Goal: Information Seeking & Learning: Learn about a topic

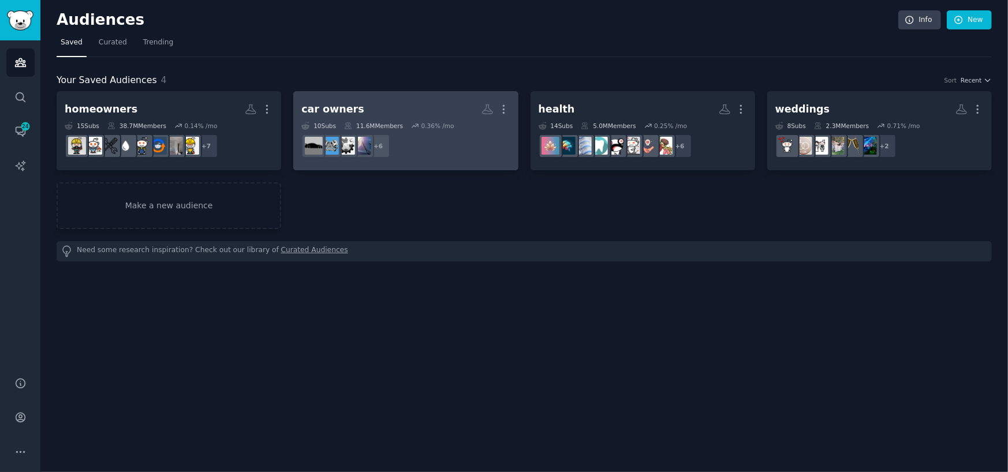
click at [457, 106] on h2 "car owners Custom Audience More" at bounding box center [405, 109] width 208 height 20
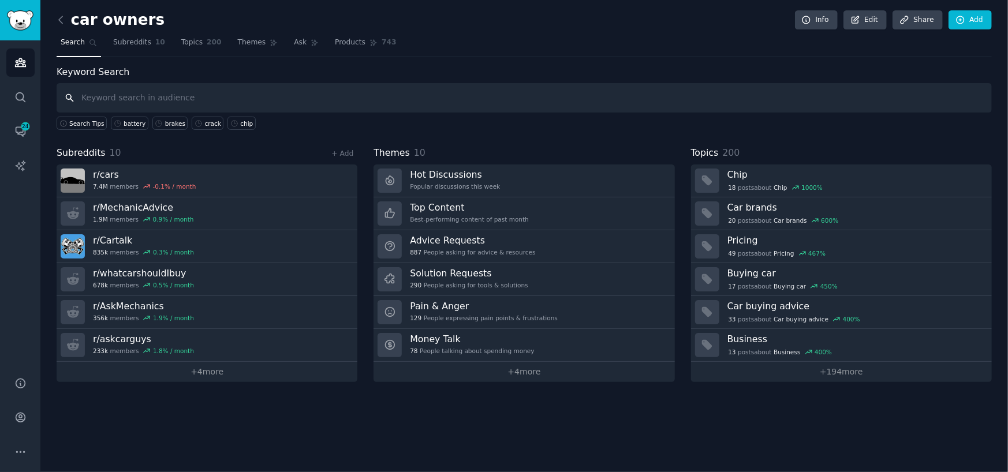
click at [124, 98] on input "text" at bounding box center [525, 97] width 936 height 29
type input "windshield"
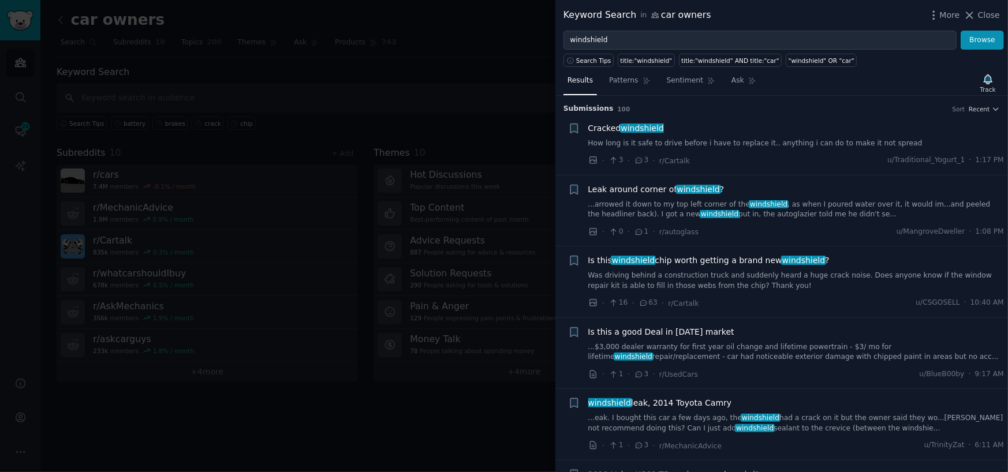
click at [754, 146] on link "How long is it safe to drive before i have to replace it.. anything i can do to…" at bounding box center [797, 144] width 416 height 10
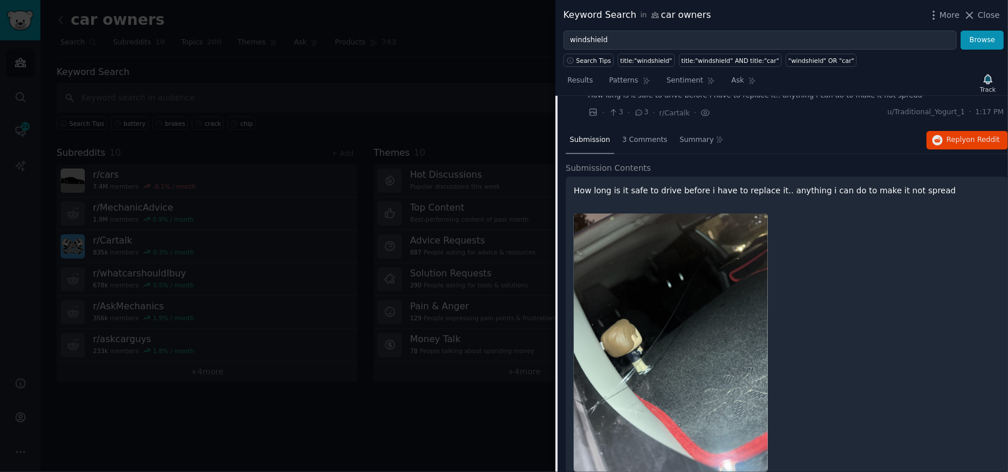
scroll to position [18, 0]
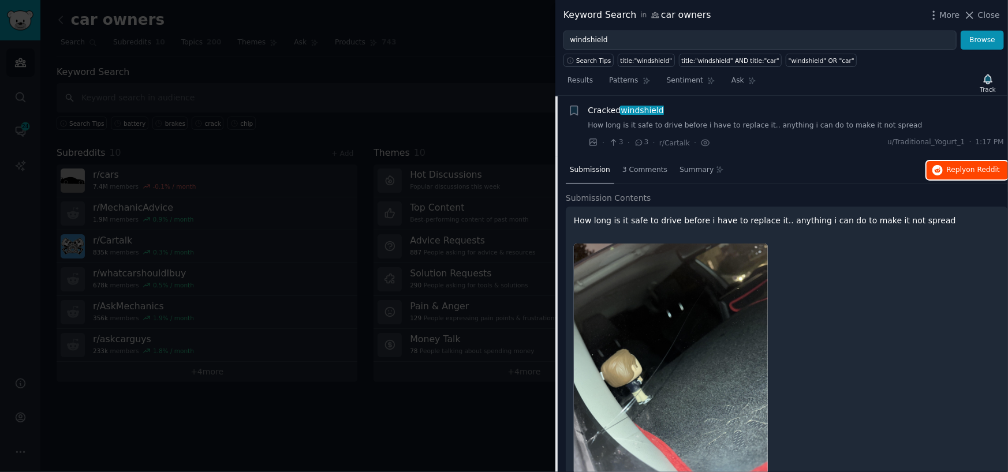
click at [950, 172] on span "Reply on Reddit" at bounding box center [973, 170] width 53 height 10
click at [288, 62] on div at bounding box center [504, 236] width 1008 height 472
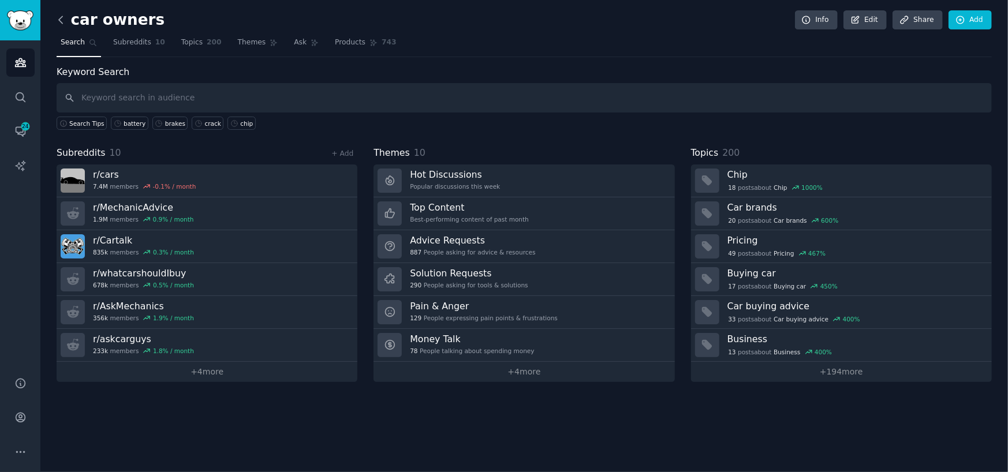
click at [58, 16] on icon at bounding box center [61, 20] width 12 height 12
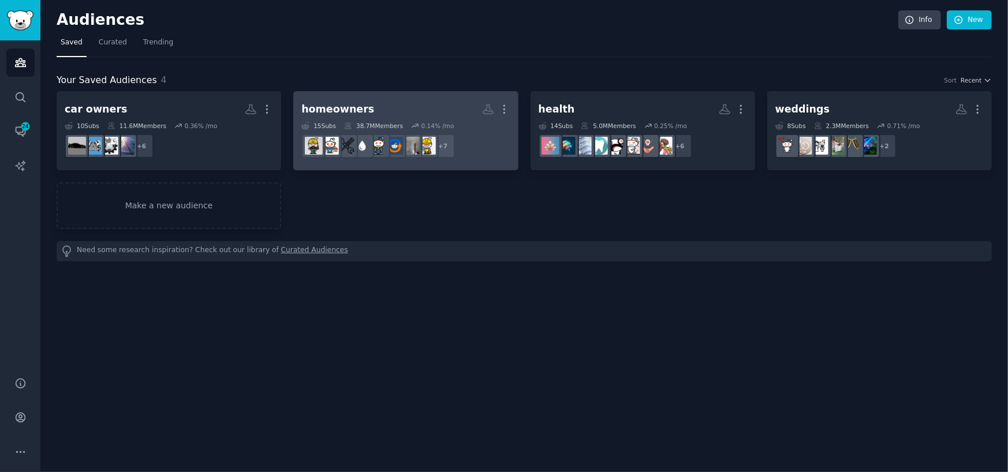
click at [359, 102] on div "homeowners" at bounding box center [337, 109] width 73 height 14
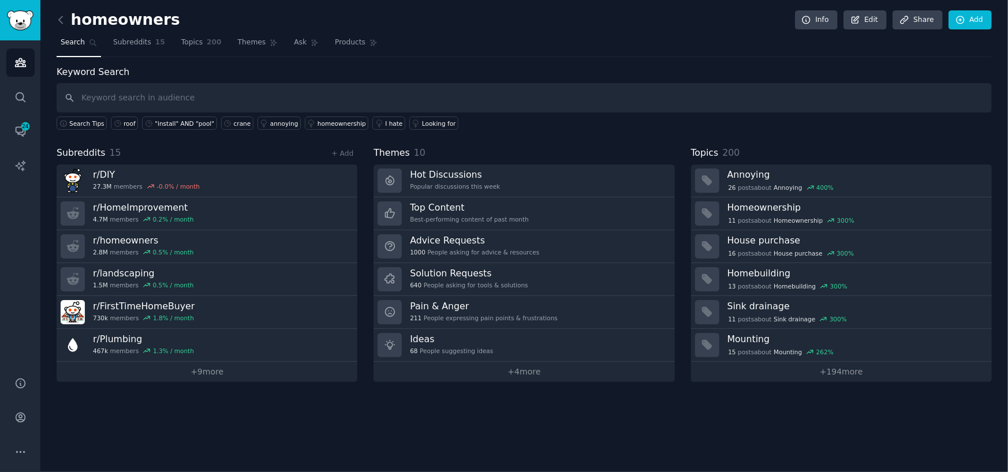
click at [362, 90] on input "text" at bounding box center [525, 97] width 936 height 29
type input "crane"
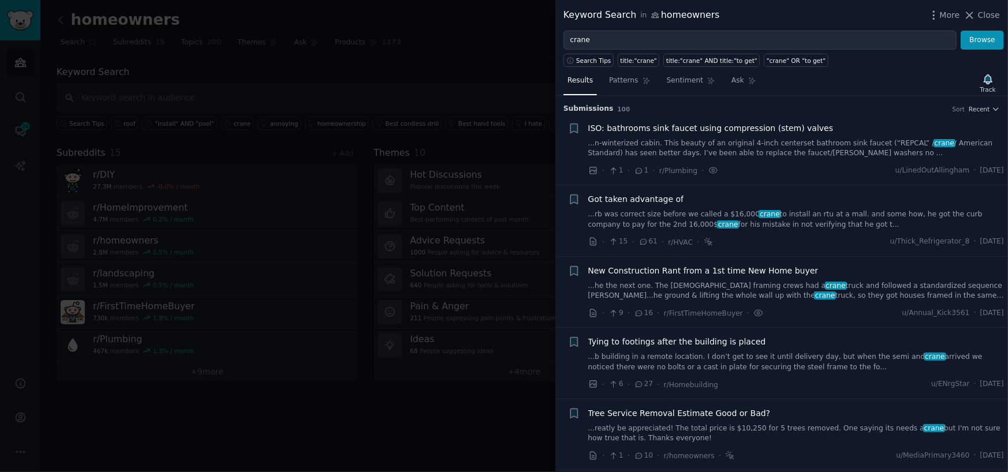
click at [298, 54] on div at bounding box center [504, 236] width 1008 height 472
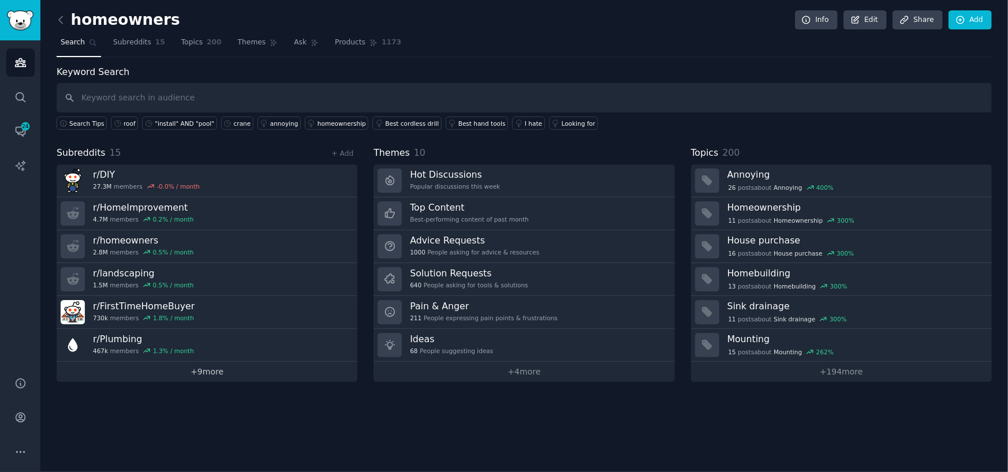
click at [206, 369] on link "+ 9 more" at bounding box center [207, 372] width 301 height 20
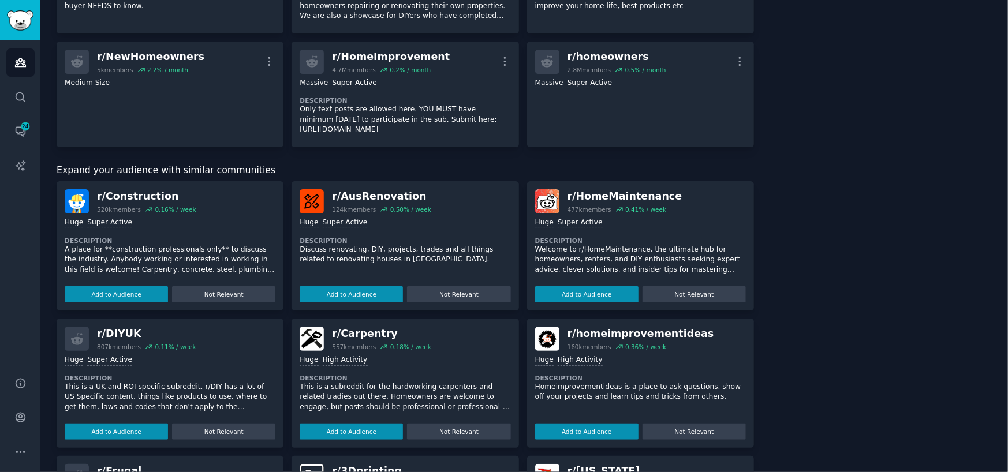
scroll to position [464, 0]
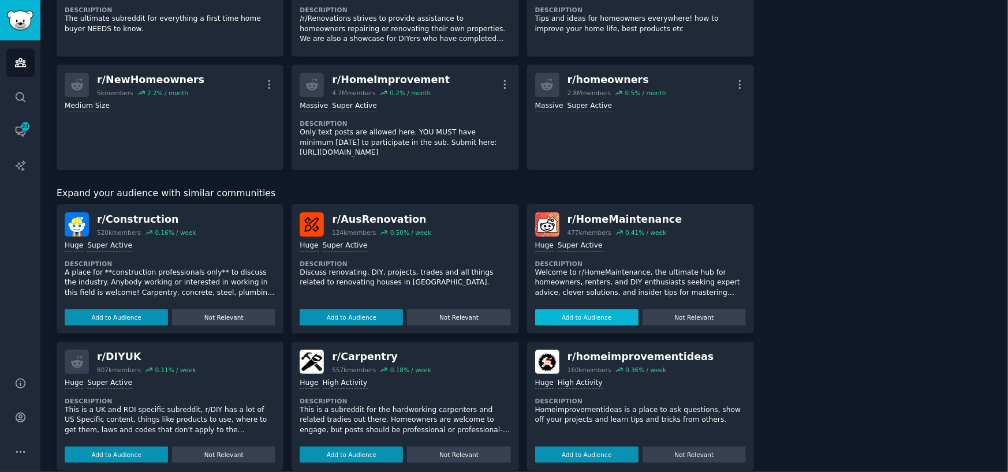
click at [585, 317] on button "Add to Audience" at bounding box center [586, 318] width 103 height 16
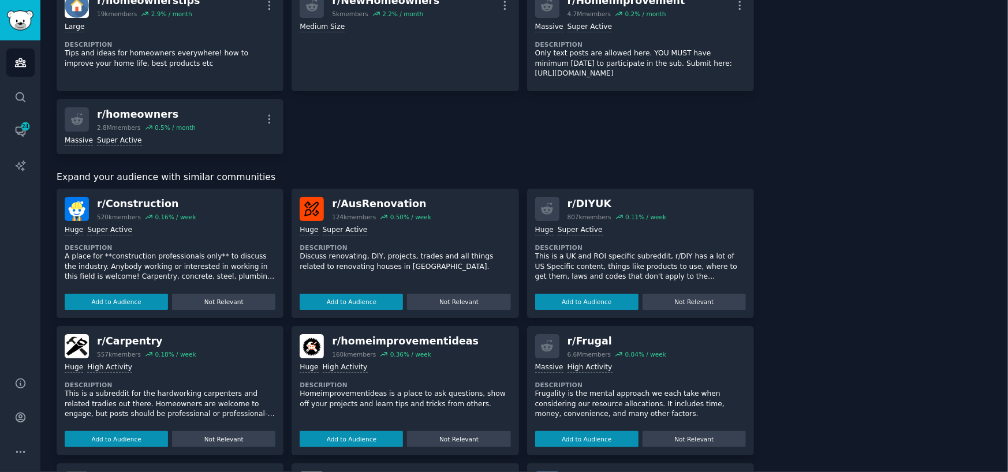
scroll to position [579, 0]
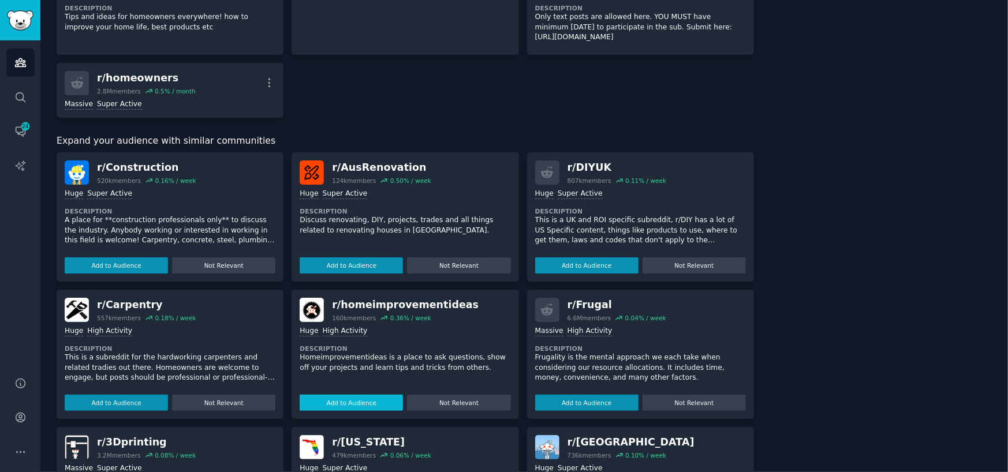
click at [332, 401] on button "Add to Audience" at bounding box center [351, 403] width 103 height 16
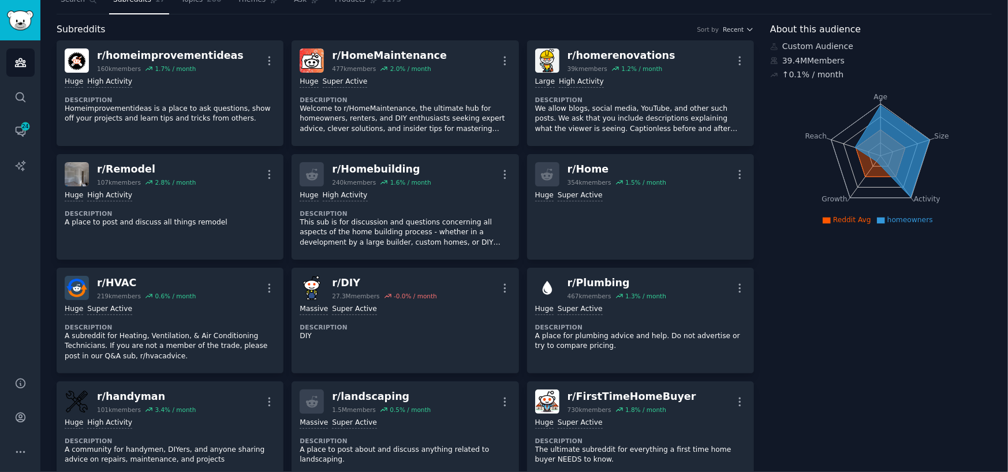
scroll to position [0, 0]
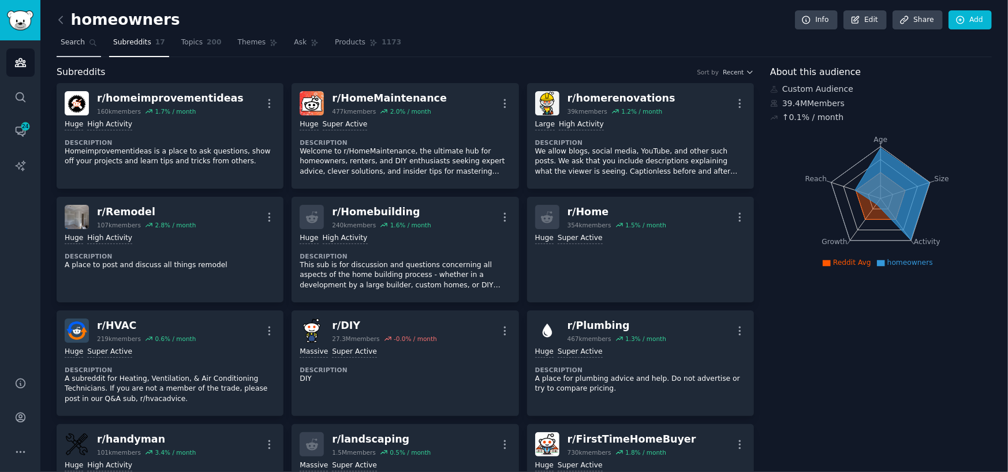
click at [63, 38] on span "Search" at bounding box center [73, 43] width 24 height 10
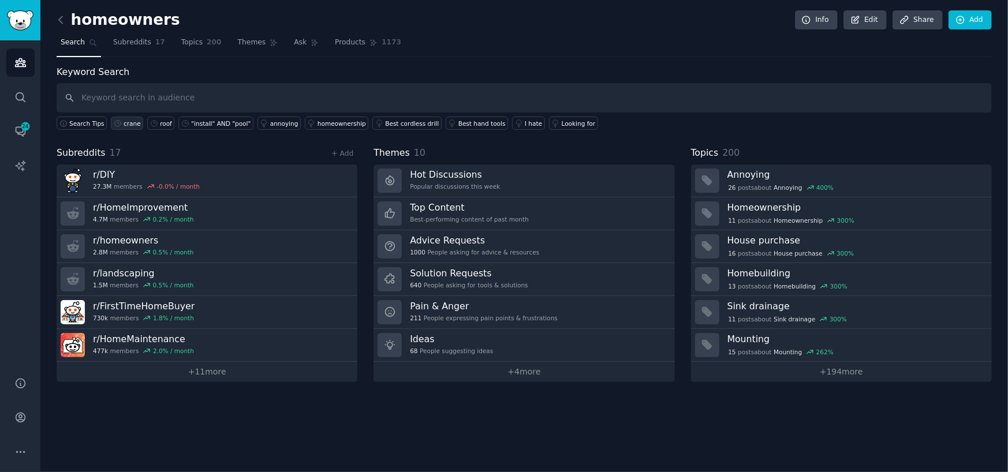
click at [125, 121] on div "crane" at bounding box center [132, 124] width 17 height 8
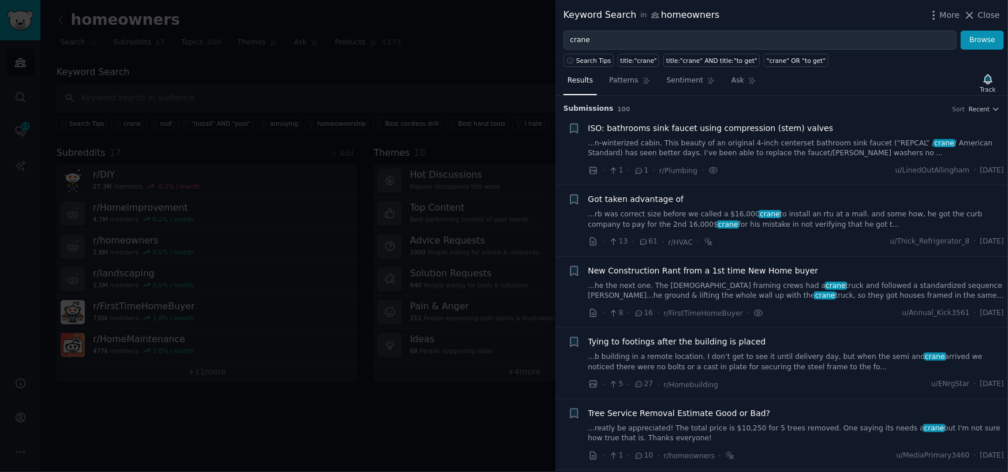
click at [342, 83] on div at bounding box center [504, 236] width 1008 height 472
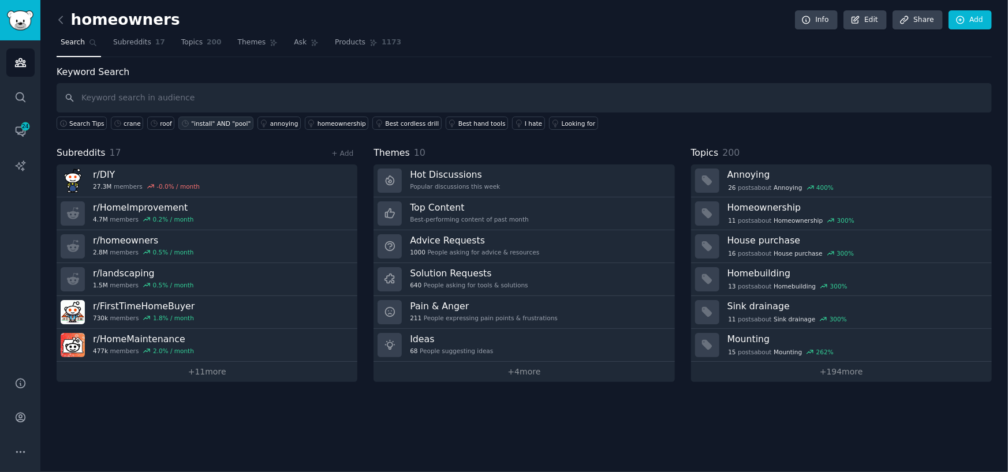
click at [225, 125] on div ""install" AND "pool"" at bounding box center [220, 124] width 59 height 8
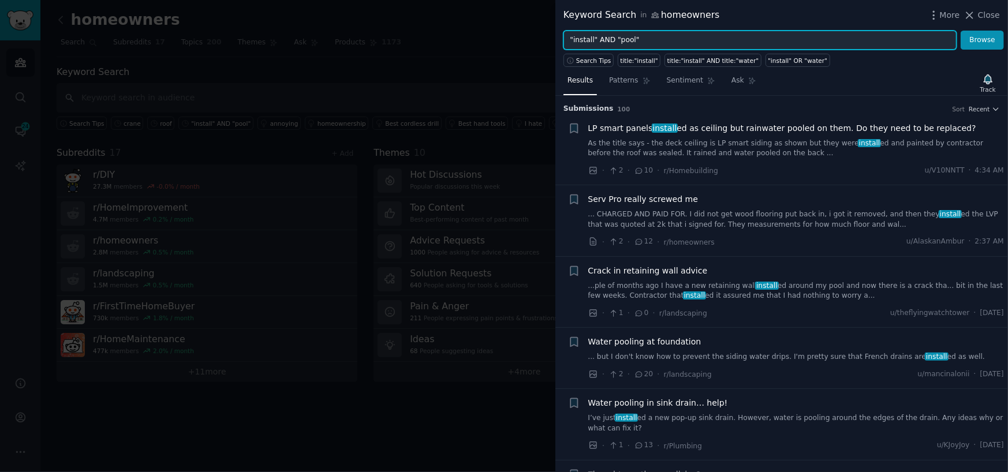
click at [634, 46] on input ""install" AND "pool"" at bounding box center [760, 41] width 393 height 20
drag, startPoint x: 615, startPoint y: 44, endPoint x: 628, endPoint y: 40, distance: 13.7
click at [628, 40] on input ""install" AND "pool"" at bounding box center [760, 41] width 393 height 20
type input ""install" AND "hot tubl""
click at [961, 31] on button "Browse" at bounding box center [982, 41] width 43 height 20
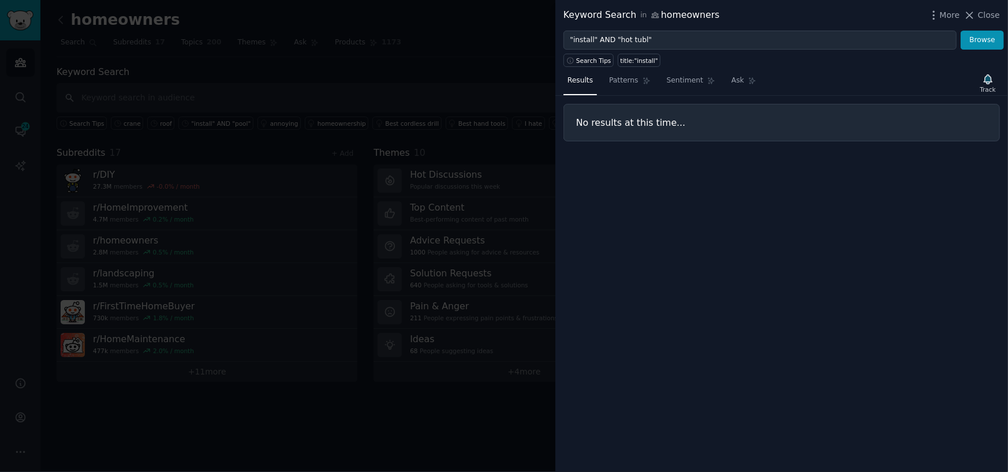
click at [506, 62] on div at bounding box center [504, 236] width 1008 height 472
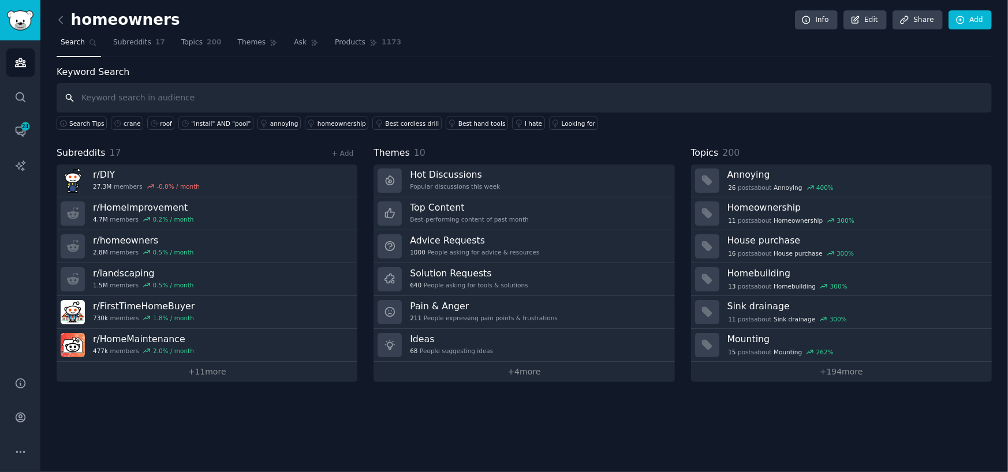
click at [244, 98] on input "text" at bounding box center [525, 97] width 936 height 29
paste input "roof"
type input "roof"
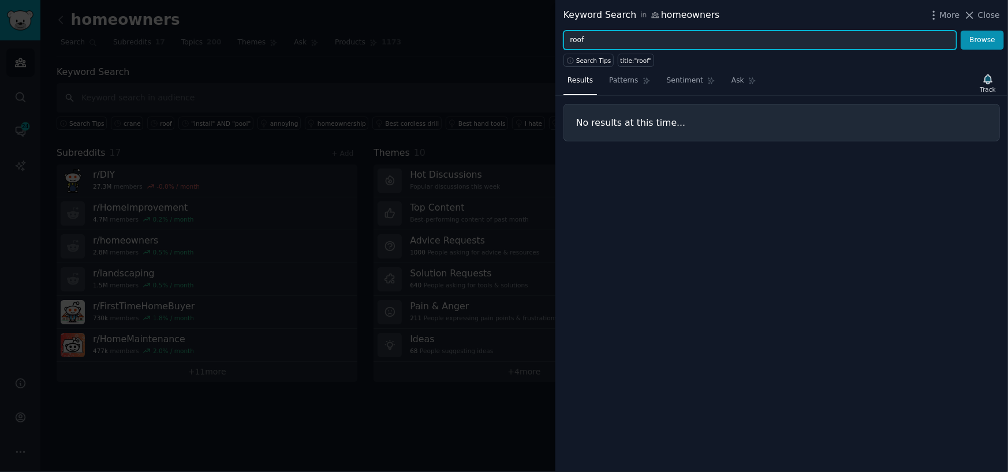
click at [609, 39] on input "roof" at bounding box center [760, 41] width 393 height 20
type input "roofer"
click at [961, 31] on button "Browse" at bounding box center [982, 41] width 43 height 20
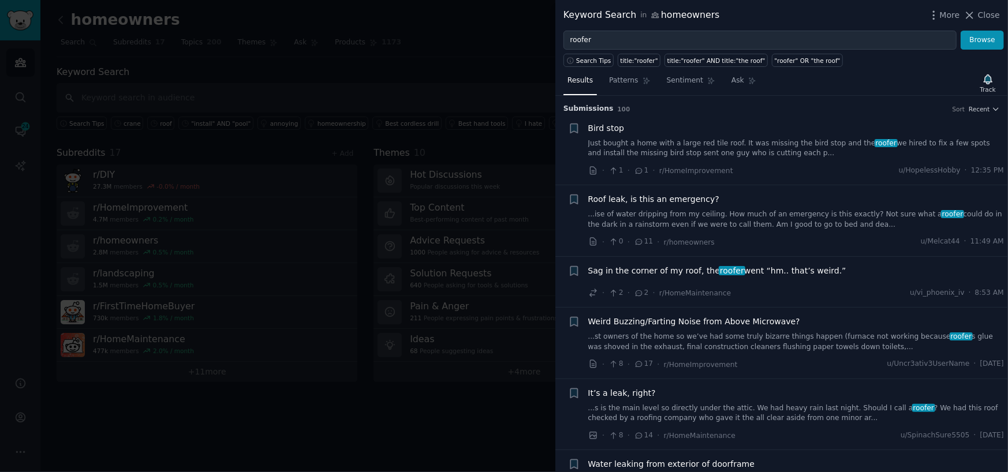
click at [642, 203] on span "Roof leak, is this an emergency?" at bounding box center [654, 199] width 131 height 12
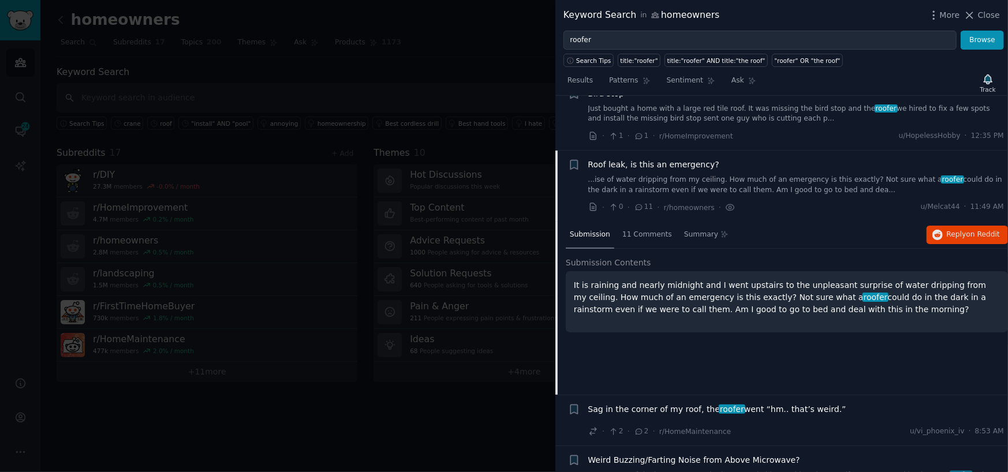
scroll to position [31, 0]
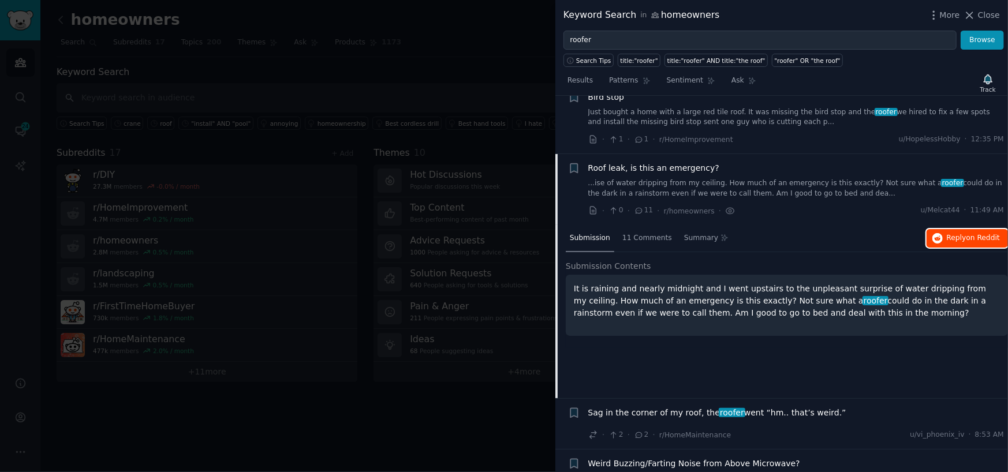
click at [944, 234] on button "Reply on Reddit" at bounding box center [967, 238] width 81 height 18
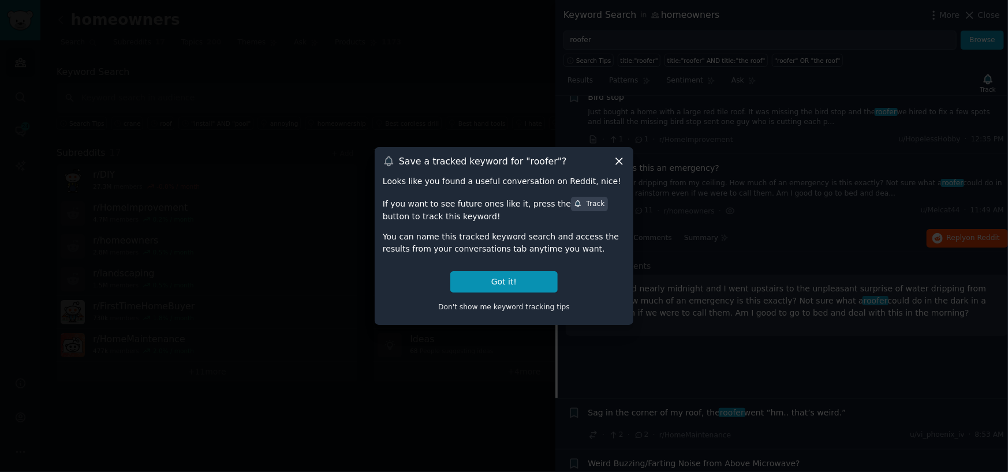
click at [621, 162] on icon at bounding box center [619, 161] width 12 height 12
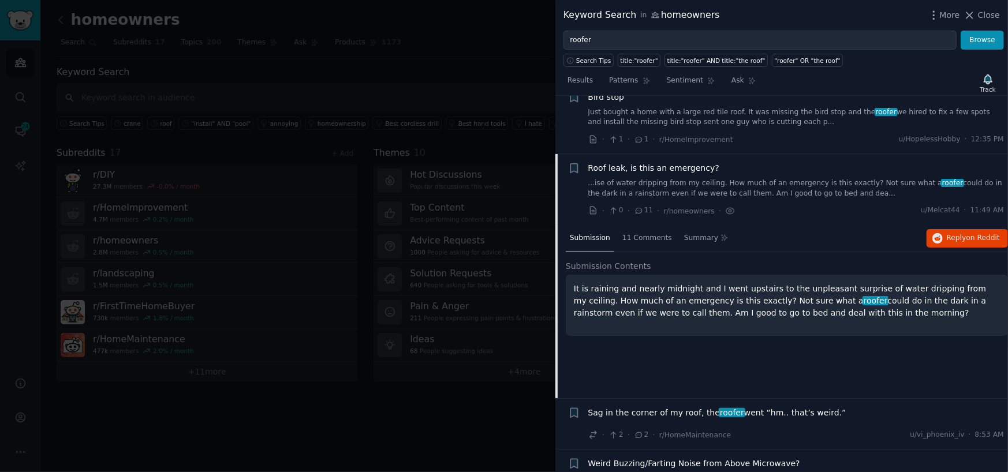
click at [353, 65] on div at bounding box center [504, 236] width 1008 height 472
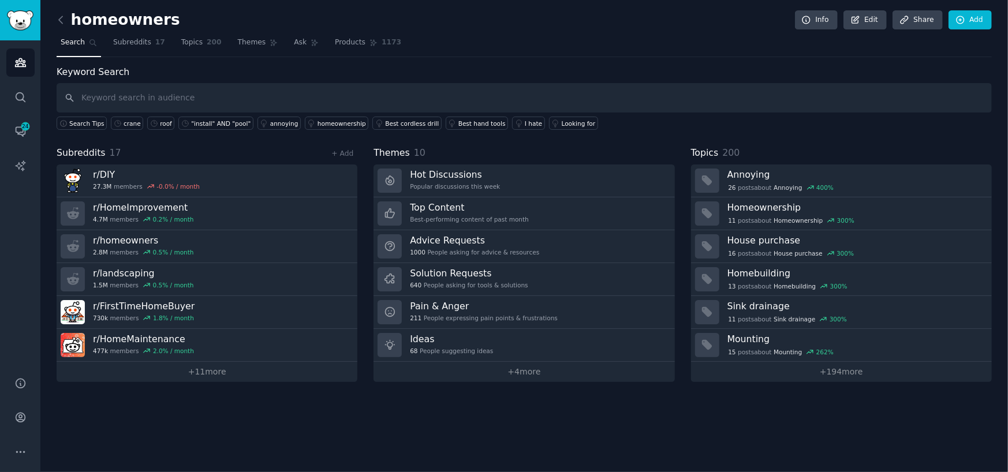
click at [67, 18] on link at bounding box center [64, 20] width 14 height 18
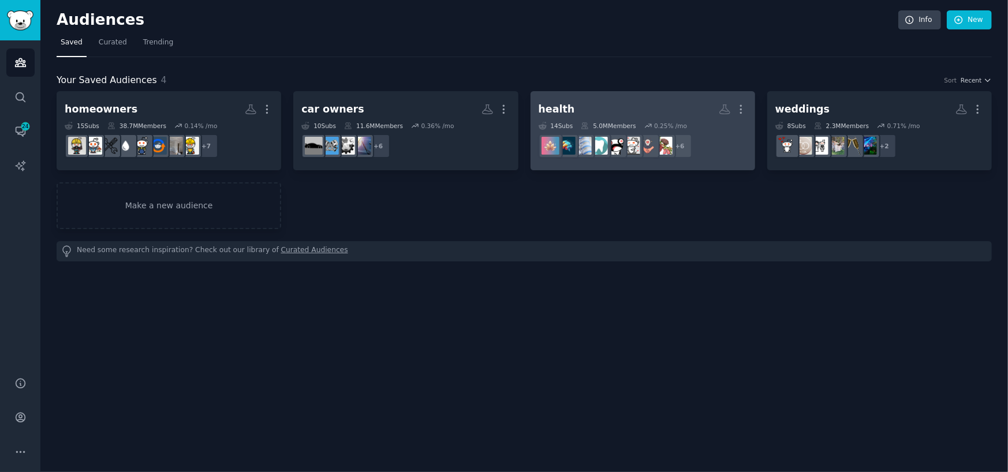
click at [604, 111] on h2 "health More" at bounding box center [643, 109] width 208 height 20
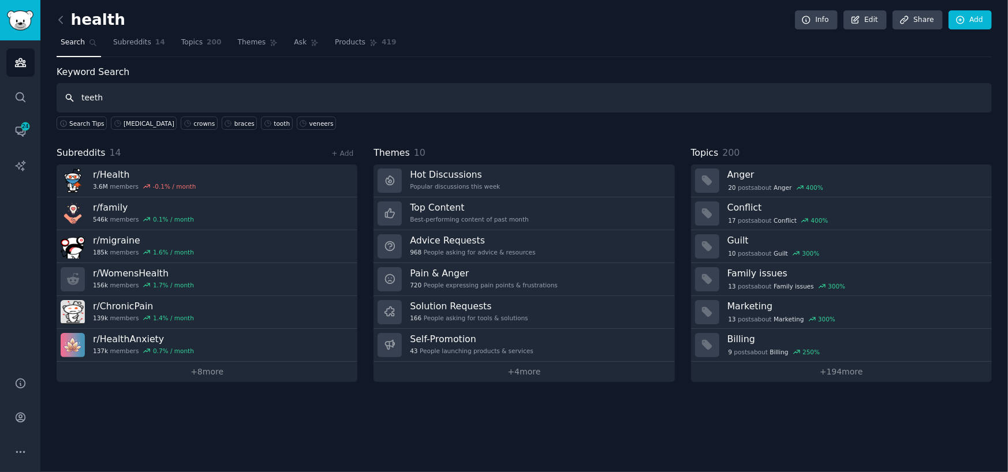
type input "teeth"
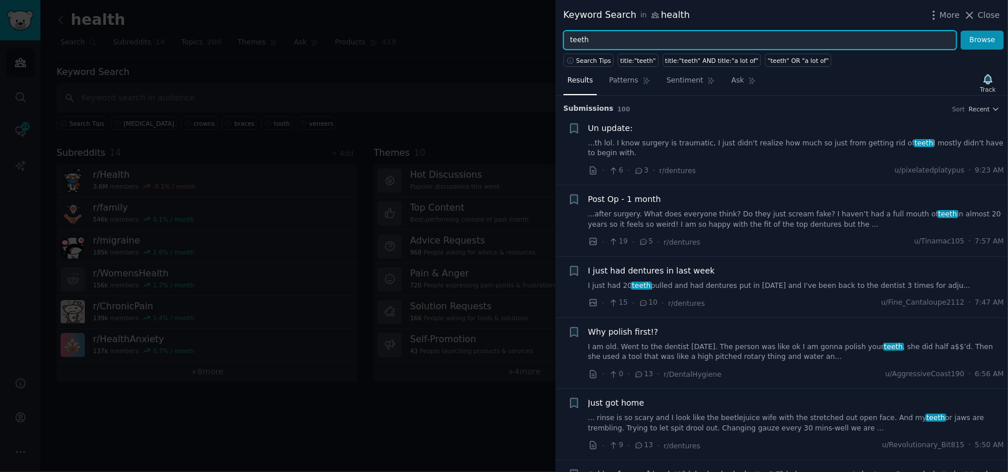
click at [603, 39] on input "teeth" at bounding box center [760, 41] width 393 height 20
drag, startPoint x: 602, startPoint y: 39, endPoint x: 489, endPoint y: 39, distance: 113.2
click at [489, 39] on div "Keyword Search in health More Close teeth Browse Search Tips title:"teeth" titl…" at bounding box center [504, 236] width 1008 height 472
click at [961, 31] on button "Browse" at bounding box center [982, 41] width 43 height 20
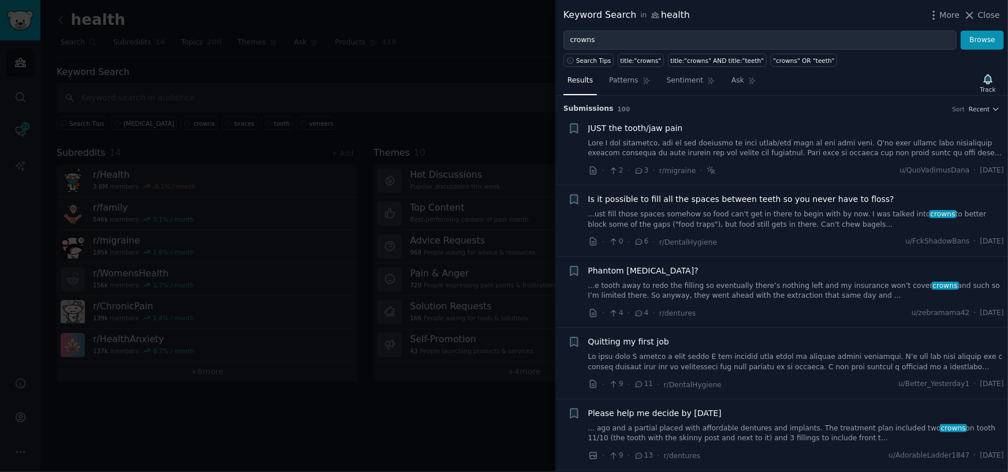
click at [683, 150] on link at bounding box center [797, 149] width 416 height 20
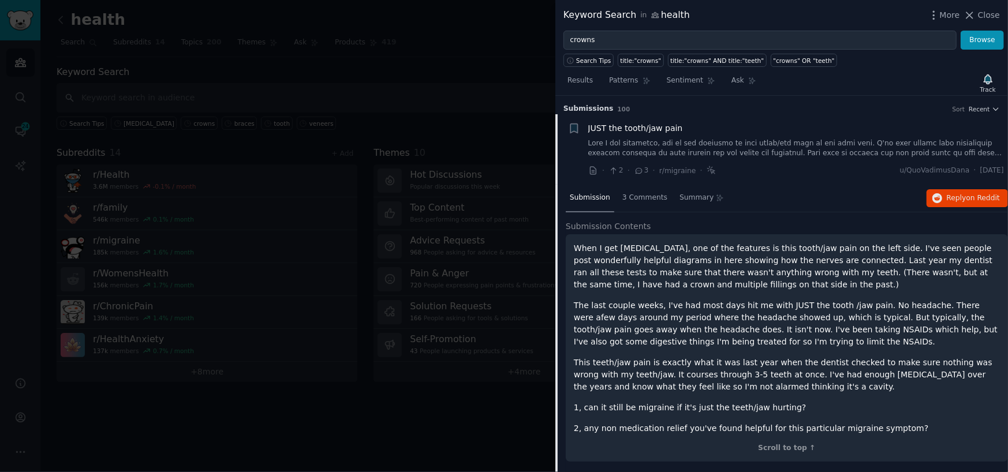
scroll to position [18, 0]
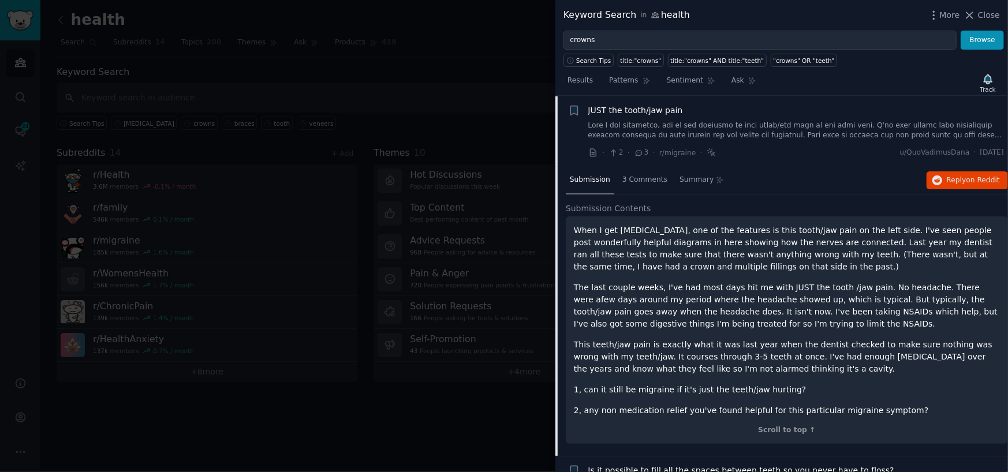
click at [604, 247] on p "When I get [MEDICAL_DATA], one of the features is this tooth/jaw pain on the le…" at bounding box center [787, 249] width 426 height 49
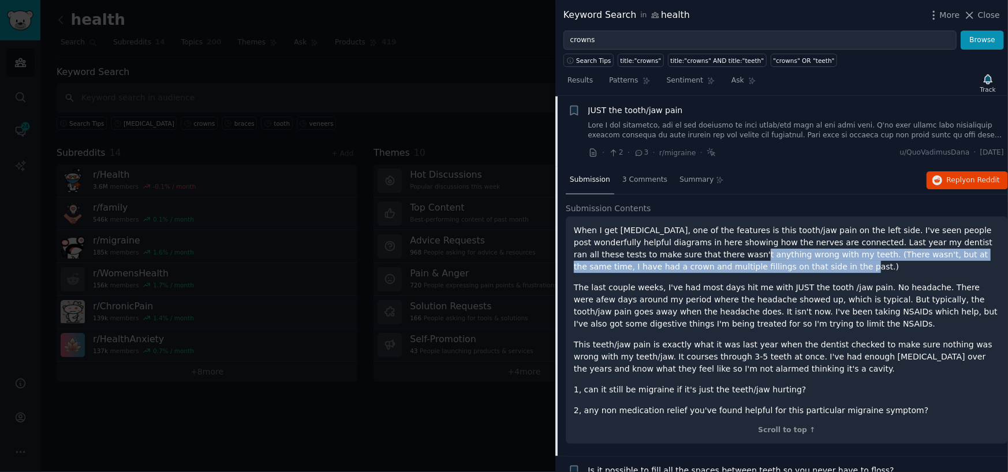
drag, startPoint x: 647, startPoint y: 255, endPoint x: 780, endPoint y: 263, distance: 133.6
click at [780, 263] on p "When I get [MEDICAL_DATA], one of the features is this tooth/jaw pain on the le…" at bounding box center [787, 249] width 426 height 49
click at [747, 272] on div "When I get [MEDICAL_DATA], one of the features is this tooth/jaw pain on the le…" at bounding box center [787, 321] width 426 height 192
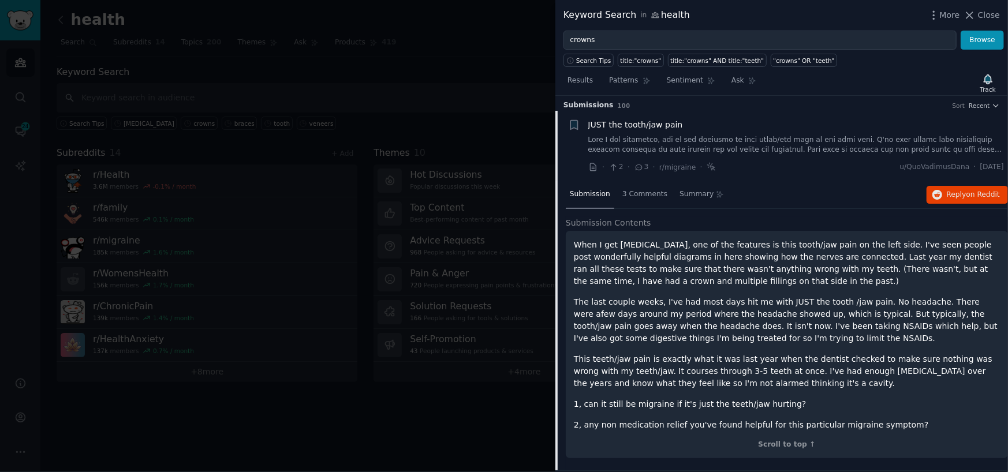
scroll to position [0, 0]
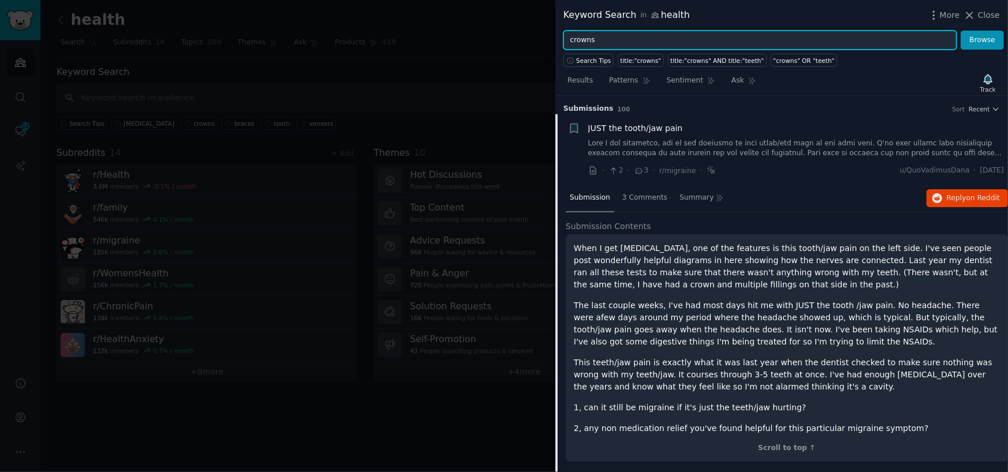
drag, startPoint x: 606, startPoint y: 37, endPoint x: 472, endPoint y: 63, distance: 137.1
click at [472, 63] on div "Keyword Search in health More Close crowns Browse Search Tips title:"crowns" ti…" at bounding box center [504, 236] width 1008 height 472
click at [961, 31] on button "Browse" at bounding box center [982, 41] width 43 height 20
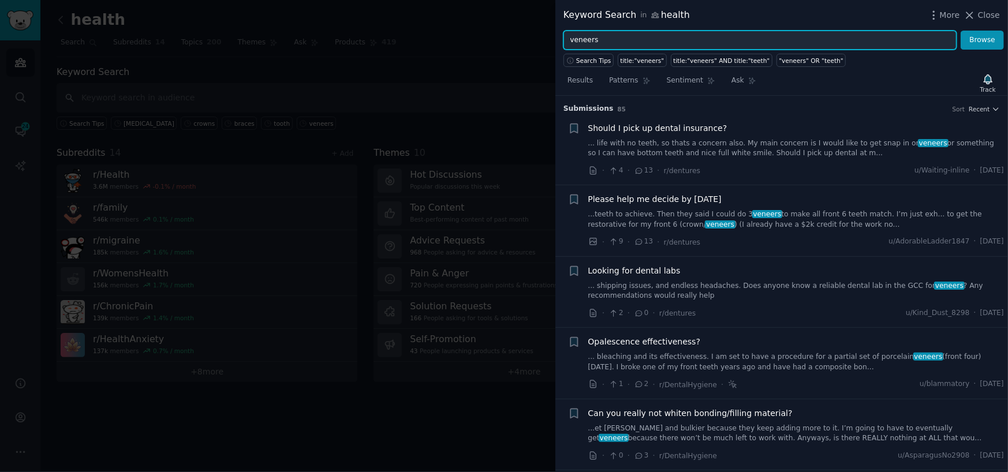
drag, startPoint x: 611, startPoint y: 34, endPoint x: 516, endPoint y: 39, distance: 94.9
click at [516, 39] on div "Keyword Search in health More Close veneers Browse Search Tips title:"veneers" …" at bounding box center [504, 236] width 1008 height 472
click at [769, 40] on input "veneers" at bounding box center [760, 41] width 393 height 20
paste input "Root canal"
type input "Root canal"
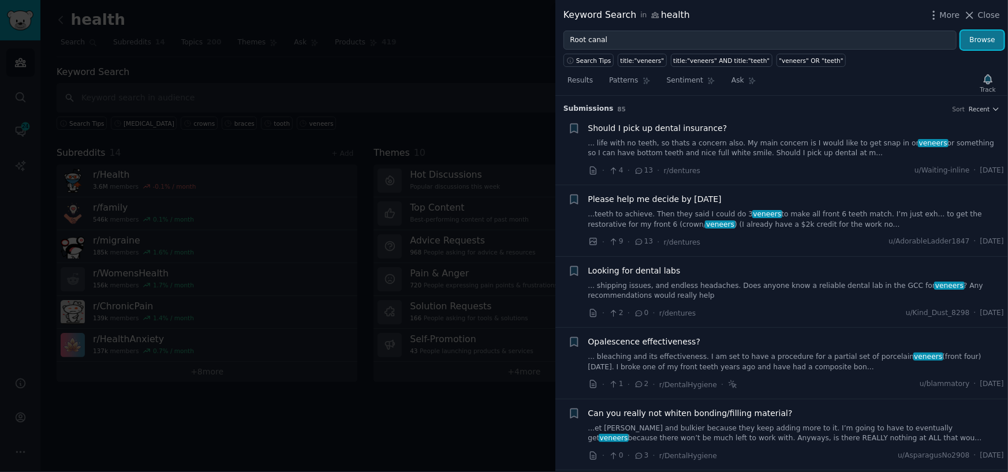
click at [982, 43] on button "Browse" at bounding box center [982, 41] width 43 height 20
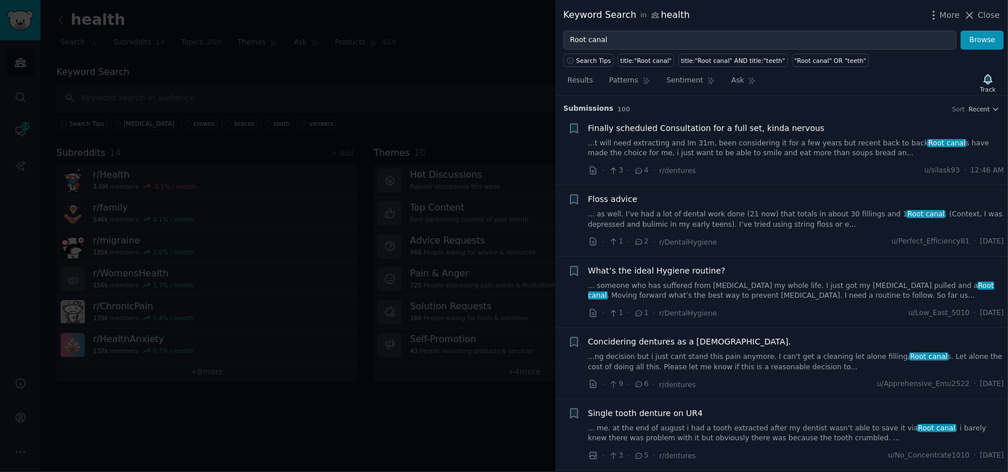
click at [738, 150] on link "...t will need extracting and Im 31m, been considering it for a few years but r…" at bounding box center [797, 149] width 416 height 20
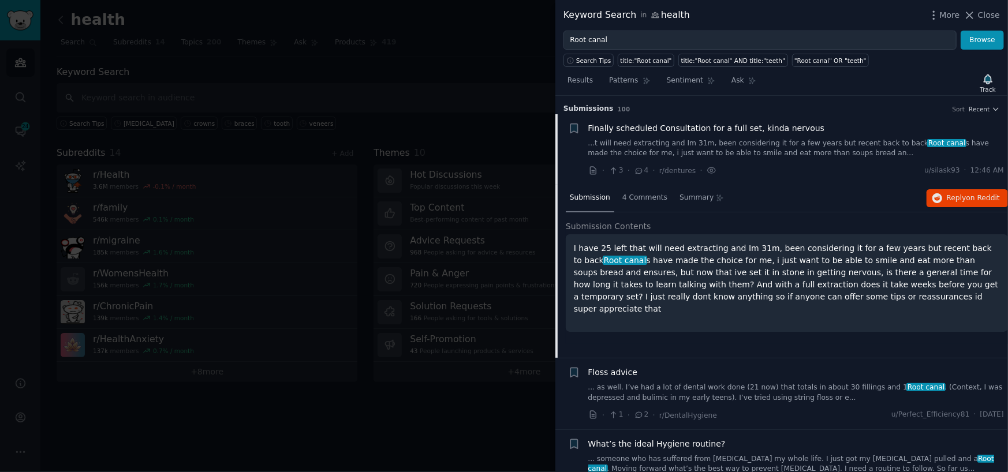
scroll to position [18, 0]
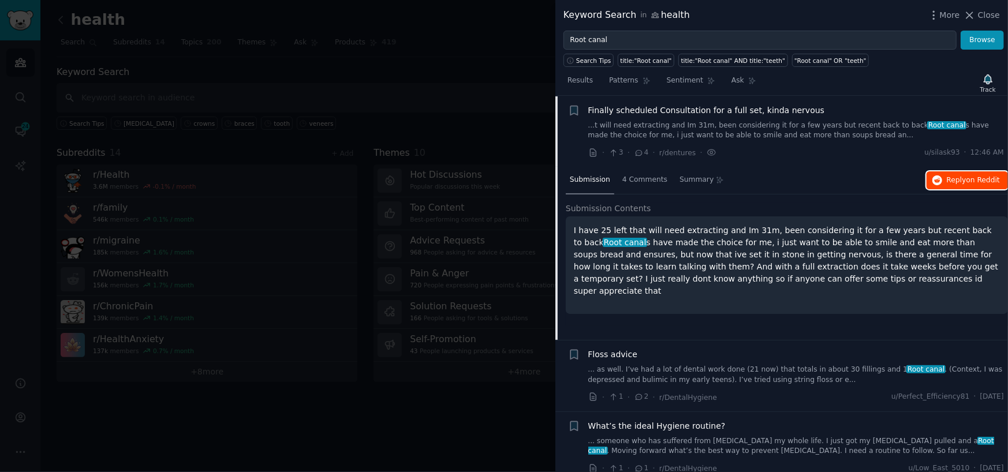
click at [959, 183] on span "Reply on Reddit" at bounding box center [973, 181] width 53 height 10
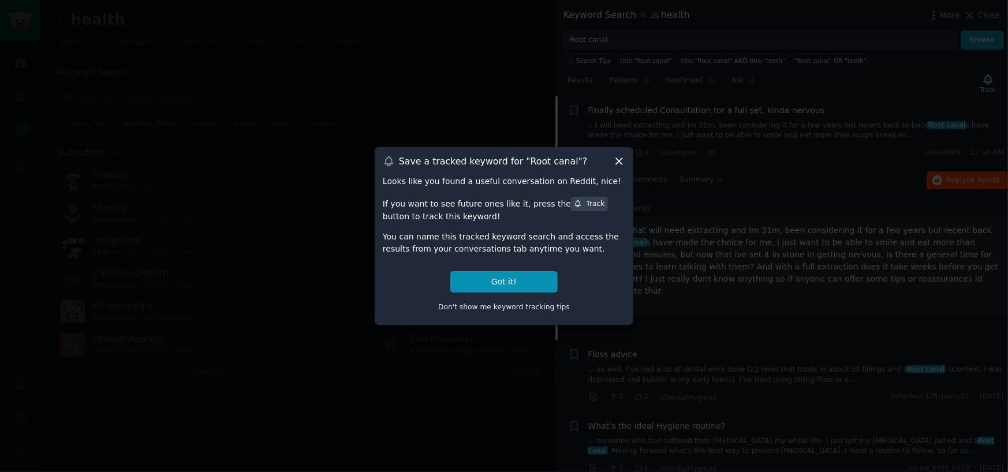
click at [619, 170] on div "Save a tracked keyword for " Root canal "? Looks like you found a useful conver…" at bounding box center [504, 235] width 259 height 177
click at [617, 163] on icon at bounding box center [619, 161] width 12 height 12
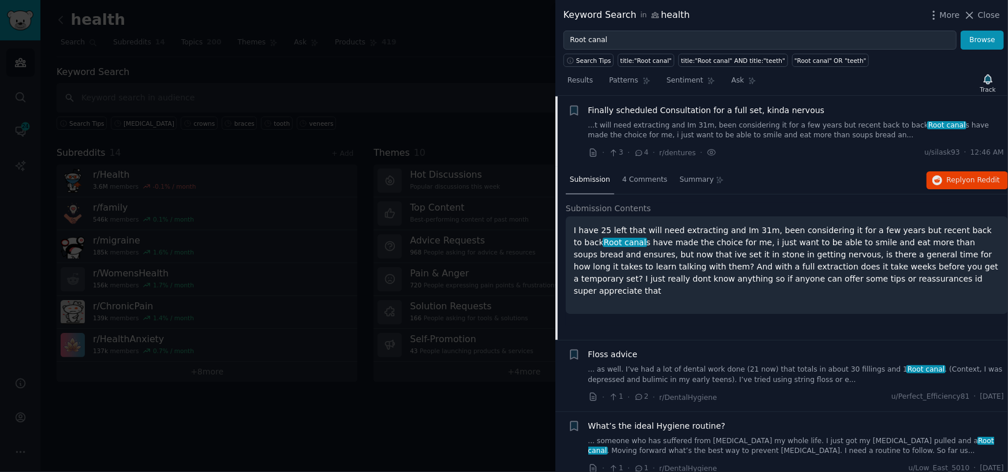
click at [429, 85] on div at bounding box center [504, 236] width 1008 height 472
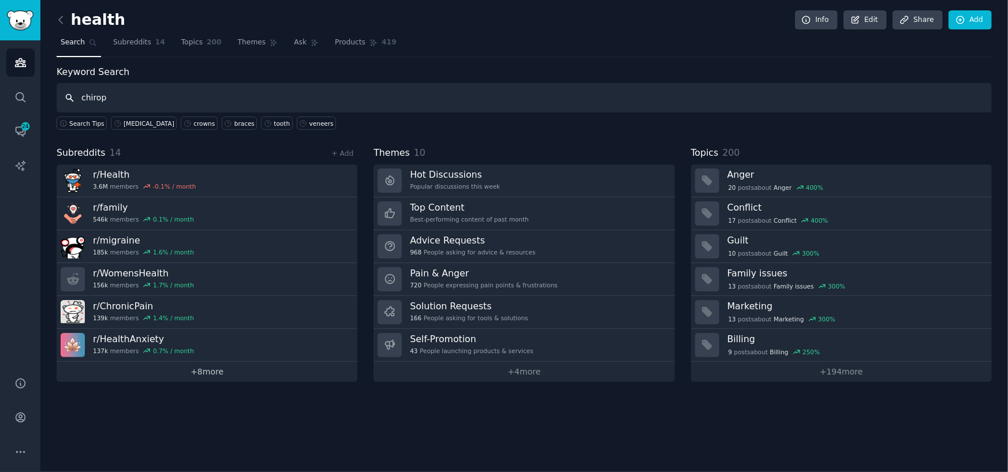
type input "chirop"
click at [196, 375] on link "+ 8 more" at bounding box center [207, 372] width 301 height 20
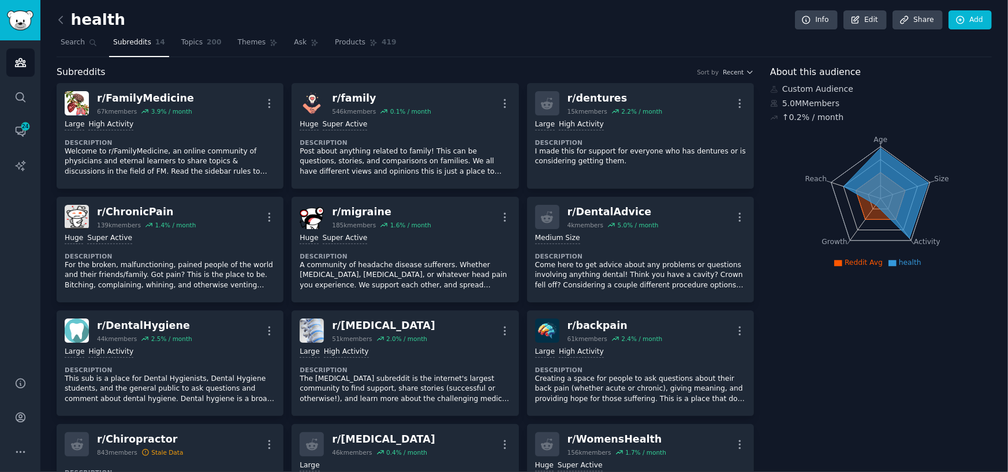
click at [67, 27] on link at bounding box center [64, 20] width 14 height 18
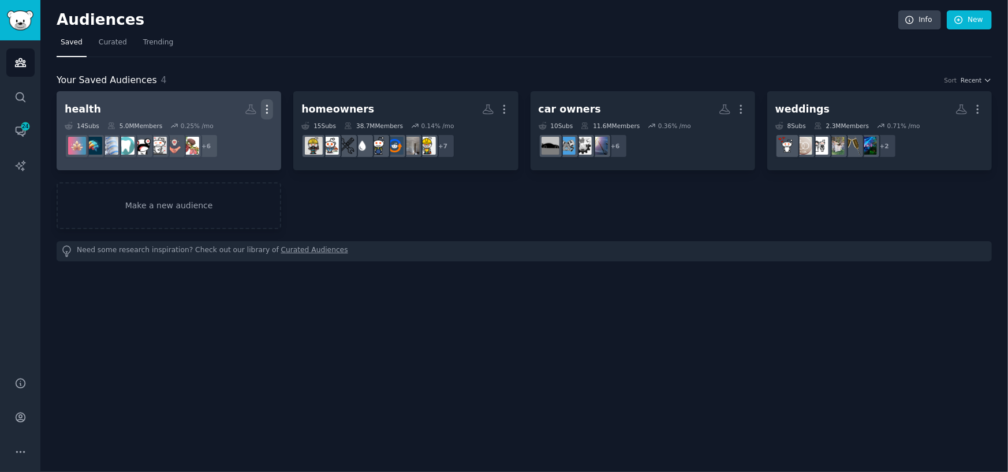
click at [269, 107] on icon "button" at bounding box center [267, 109] width 12 height 12
click at [151, 99] on h2 "health Custom Audience More View Delete" at bounding box center [169, 109] width 208 height 20
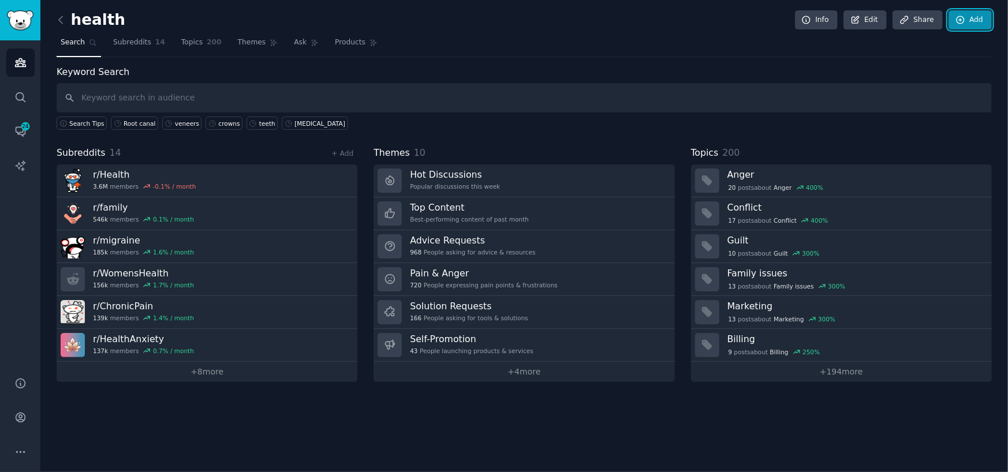
click at [967, 23] on link "Add" at bounding box center [970, 20] width 43 height 20
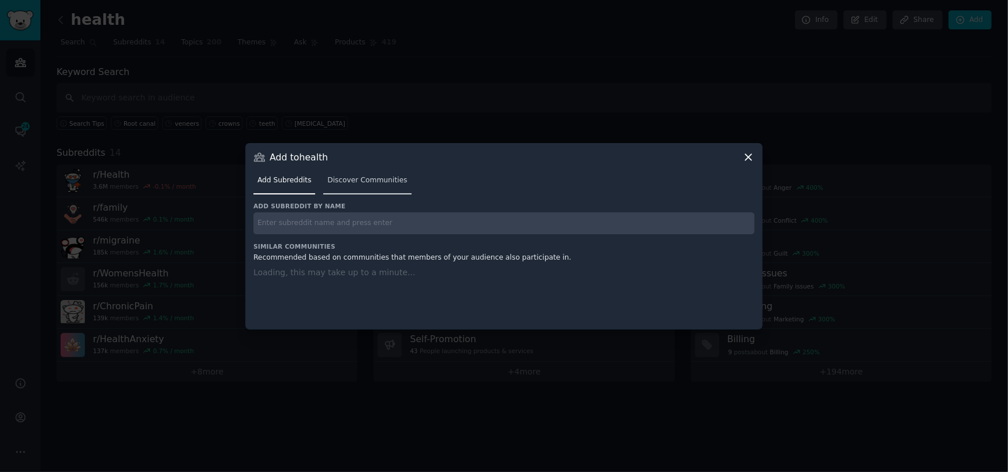
click at [366, 176] on span "Discover Communities" at bounding box center [367, 181] width 80 height 10
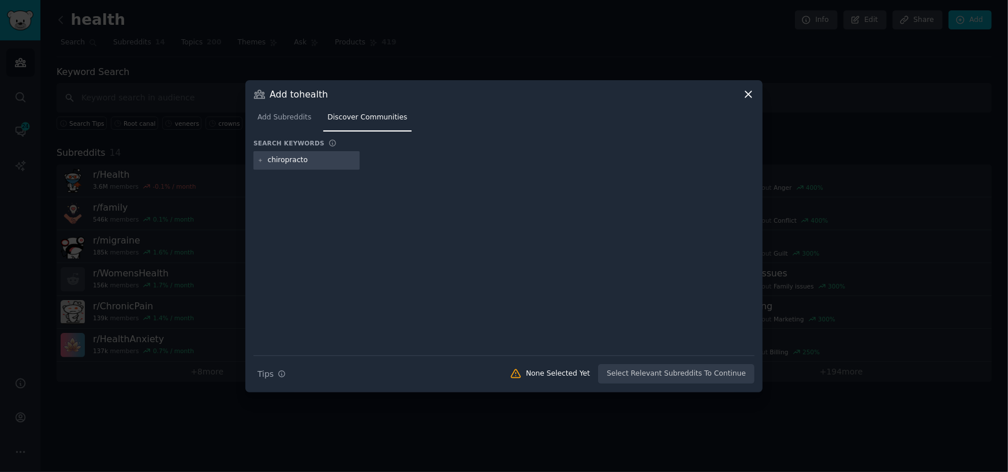
type input "chiropractor"
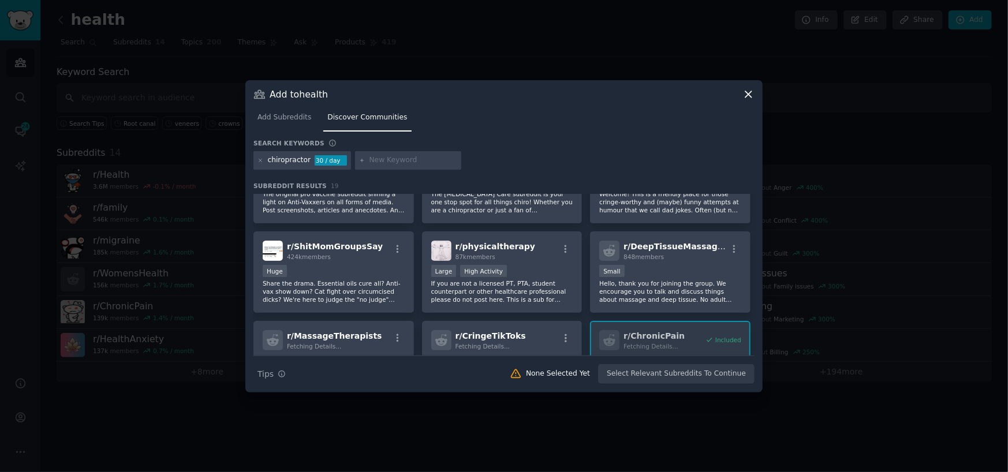
scroll to position [231, 0]
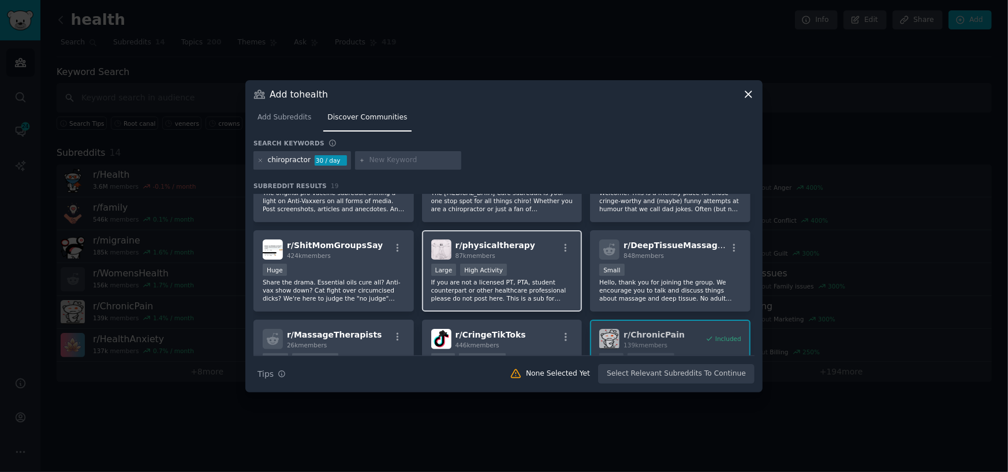
click at [524, 290] on p "If you are not a licensed PT, PTA, student counterpart or other healthcare prof…" at bounding box center [502, 290] width 142 height 24
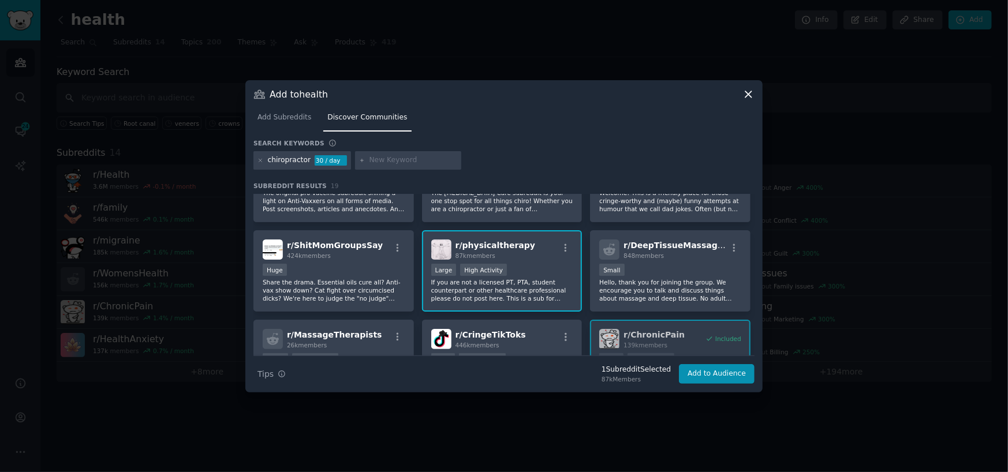
click at [515, 296] on p "If you are not a licensed PT, PTA, student counterpart or other healthcare prof…" at bounding box center [502, 290] width 142 height 24
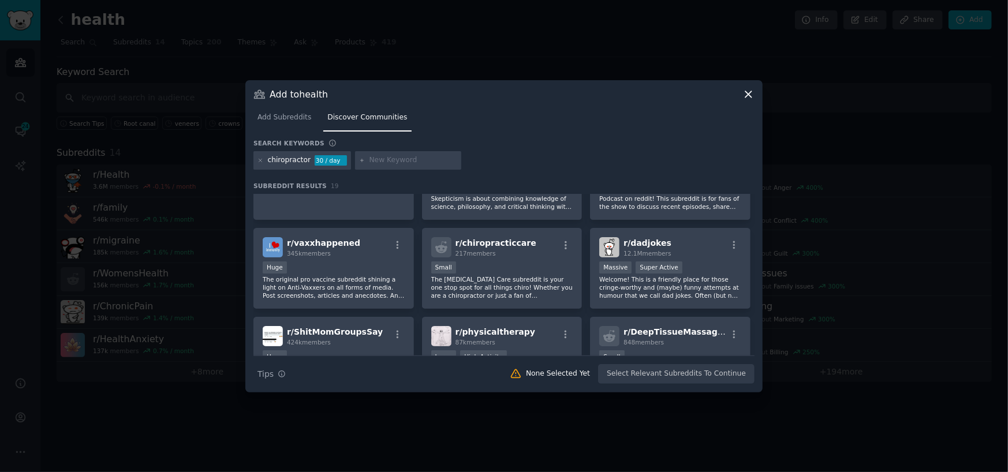
scroll to position [133, 0]
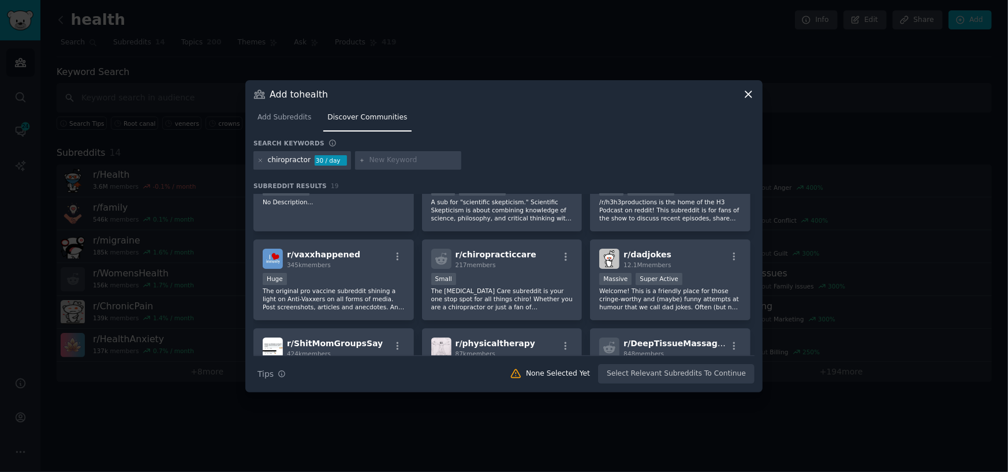
click at [751, 94] on icon at bounding box center [749, 94] width 12 height 12
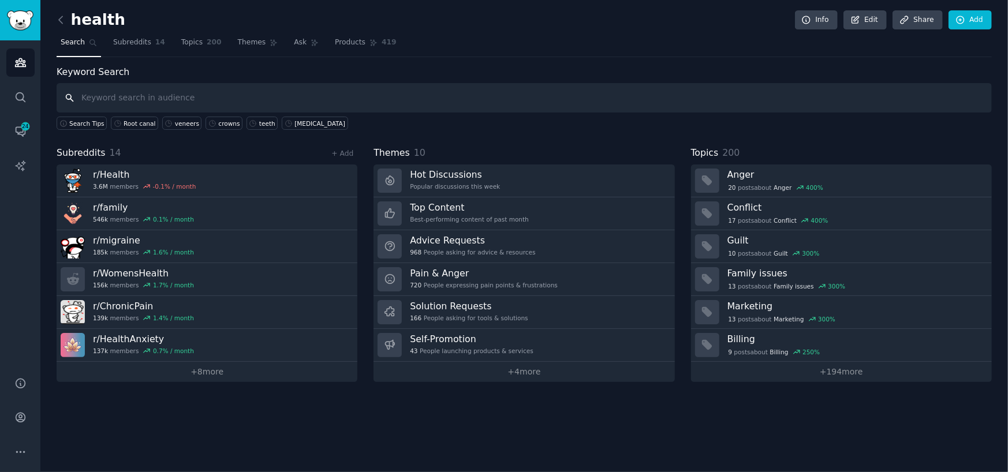
click at [732, 96] on input "text" at bounding box center [525, 97] width 936 height 29
type input "pain"
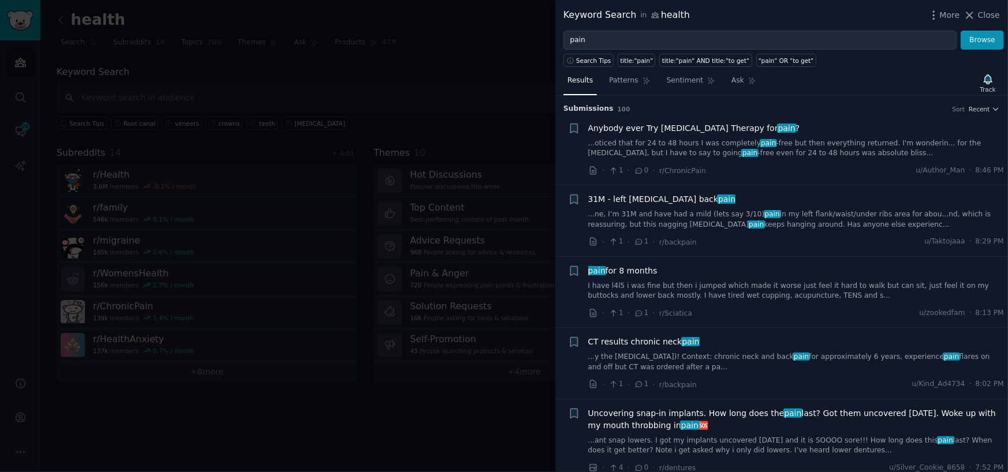
click at [265, 65] on div at bounding box center [504, 236] width 1008 height 472
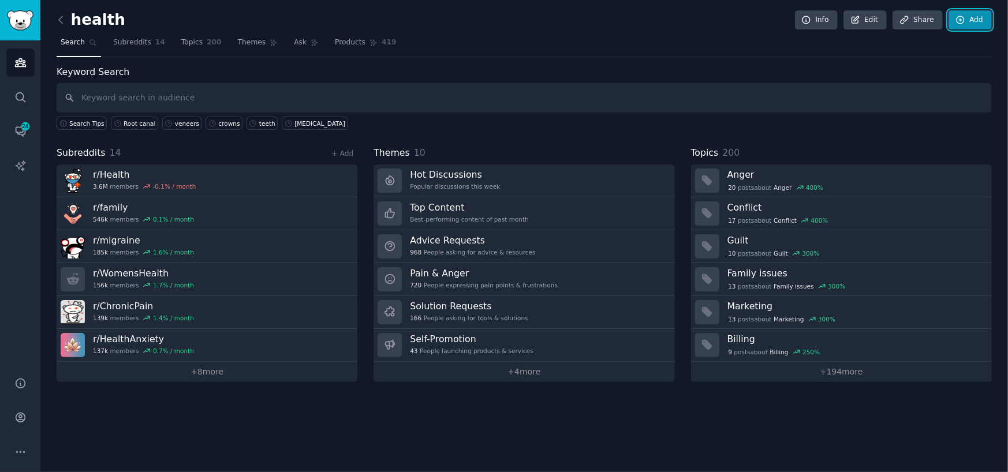
click at [974, 21] on link "Add" at bounding box center [970, 20] width 43 height 20
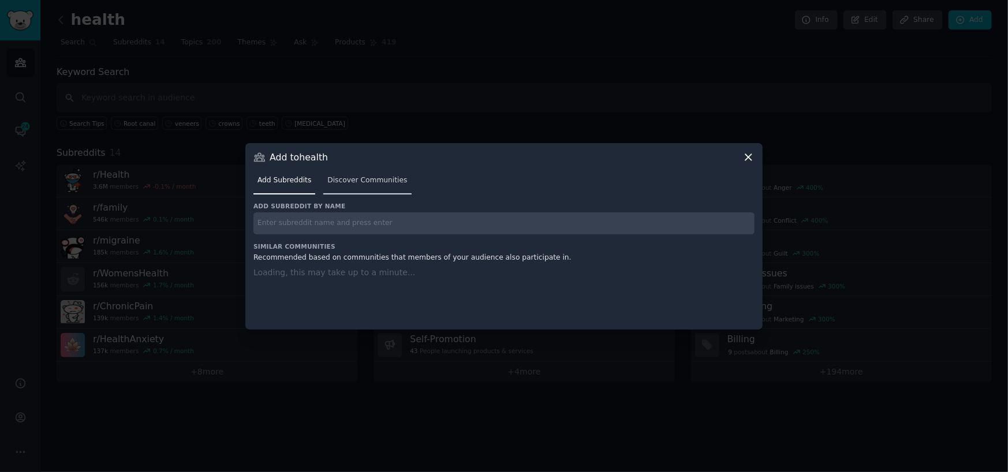
click at [348, 187] on link "Discover Communities" at bounding box center [367, 184] width 88 height 24
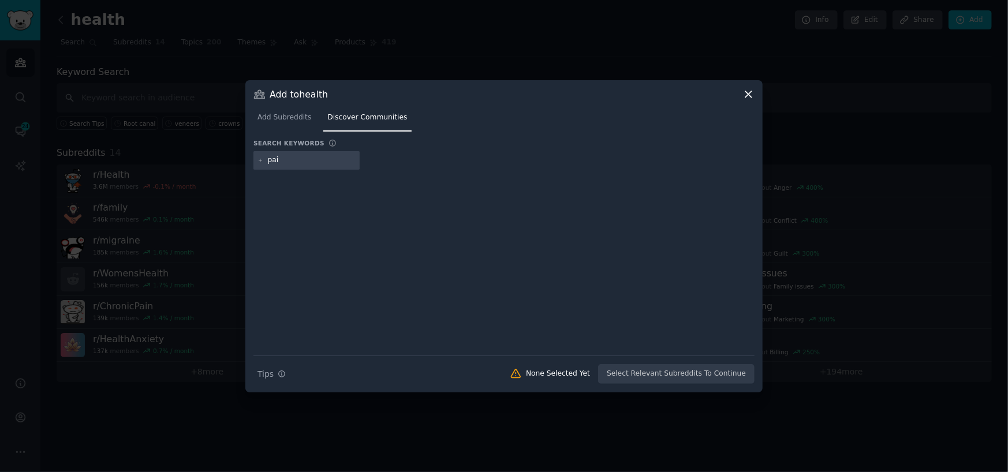
type input "pain"
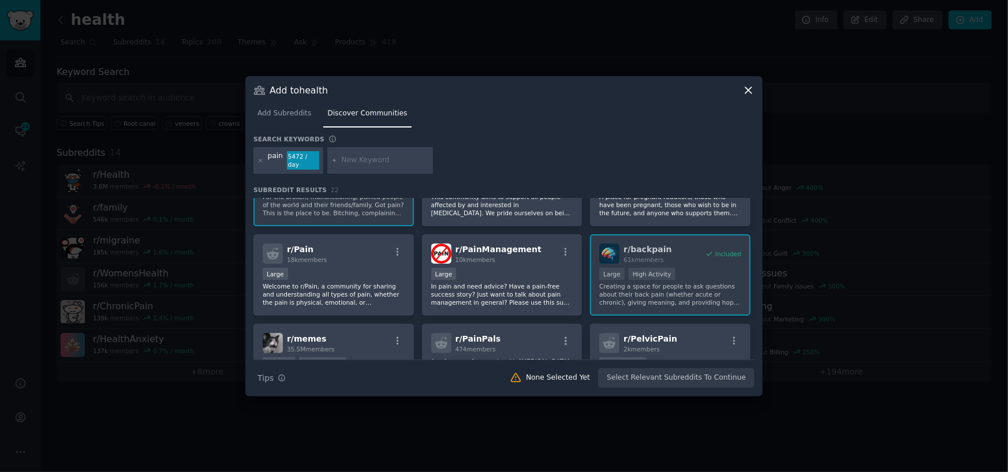
scroll to position [58, 0]
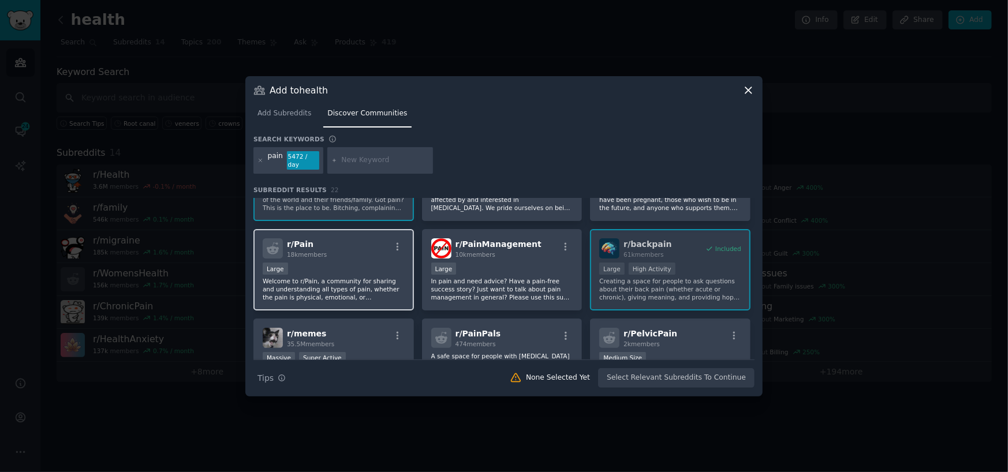
click at [381, 277] on p "Welcome to r/Pain, a community for sharing and understanding all types of pain,…" at bounding box center [334, 289] width 142 height 24
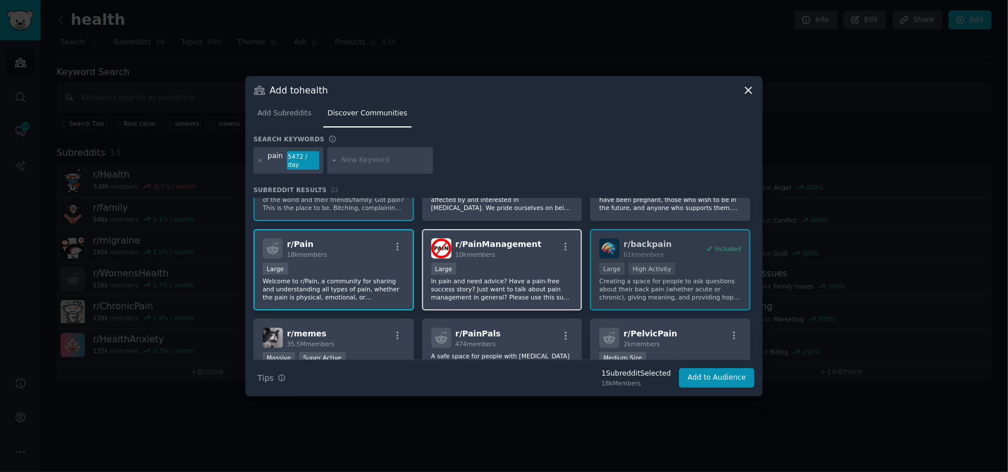
click at [519, 286] on p "In pain and need advice? Have a pain-free success story? Just want to talk abou…" at bounding box center [502, 289] width 142 height 24
click at [534, 263] on div "Large" at bounding box center [502, 270] width 142 height 14
click at [348, 256] on div "r/ Pain 18k members Large Welcome to r/Pain, a community for sharing and unders…" at bounding box center [334, 269] width 161 height 81
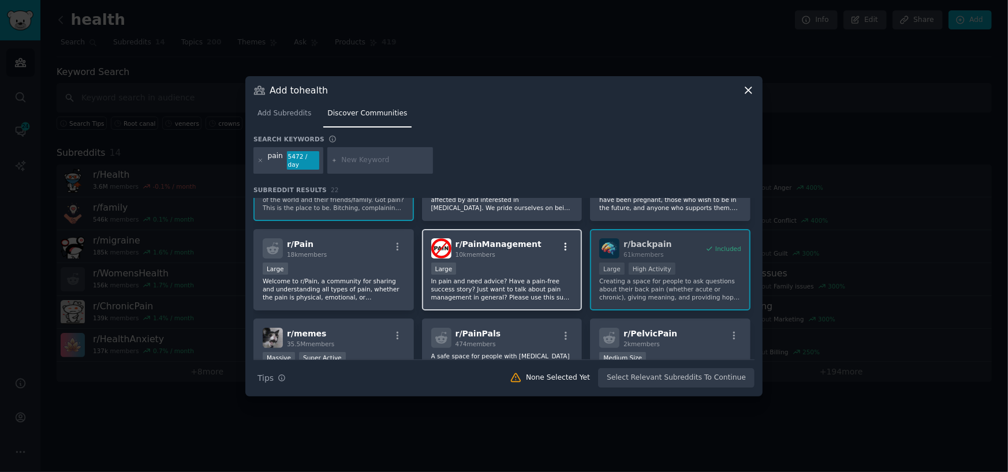
click at [561, 245] on icon "button" at bounding box center [566, 247] width 10 height 10
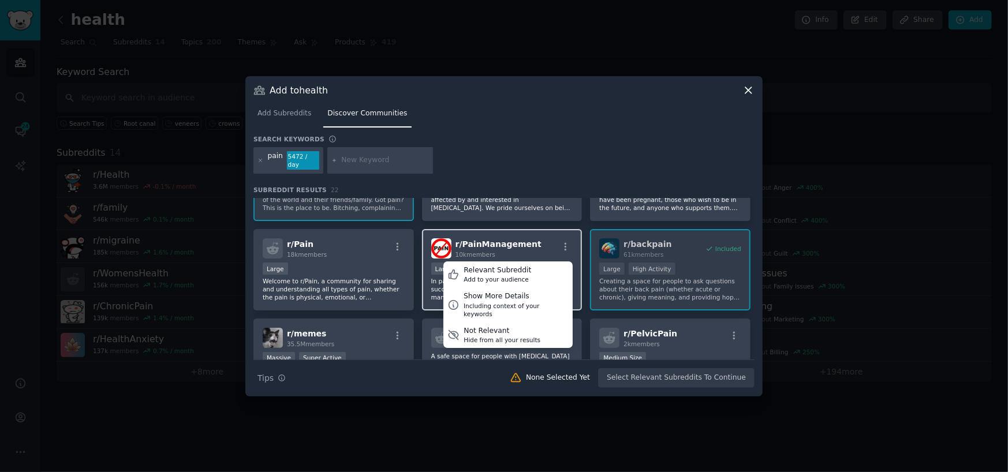
click at [535, 239] on div "r/ PainManagement 10k members Relevant Subreddit Add to your audience Show More…" at bounding box center [502, 249] width 142 height 20
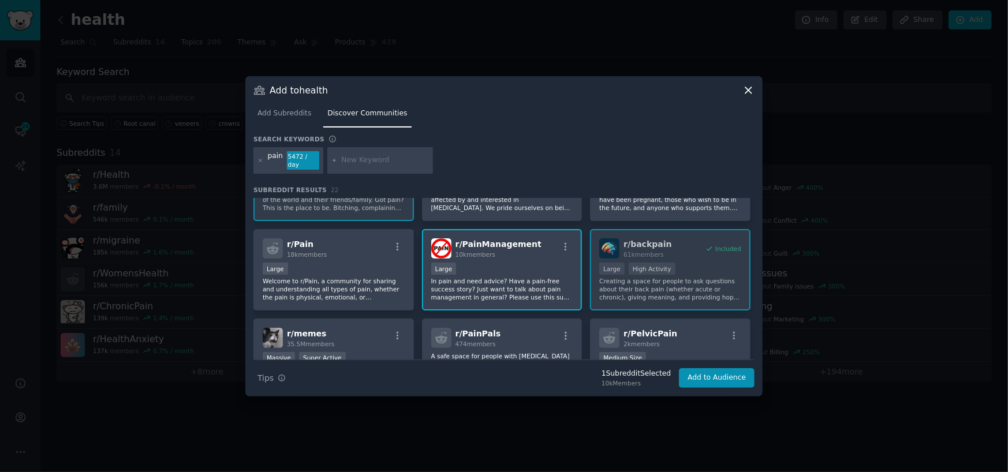
click at [509, 269] on div "10,000 - 100,000 members Large" at bounding box center [502, 270] width 142 height 14
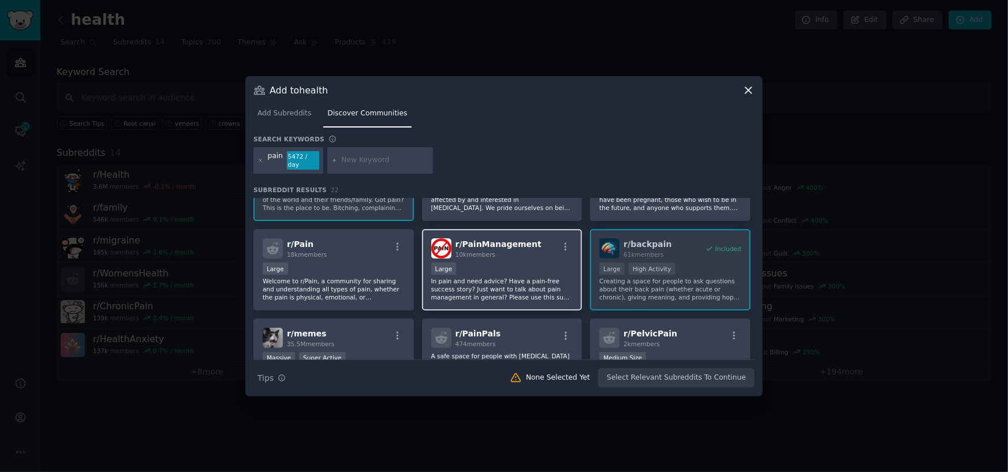
click at [529, 248] on div "r/ PainManagement 10k members" at bounding box center [502, 249] width 142 height 20
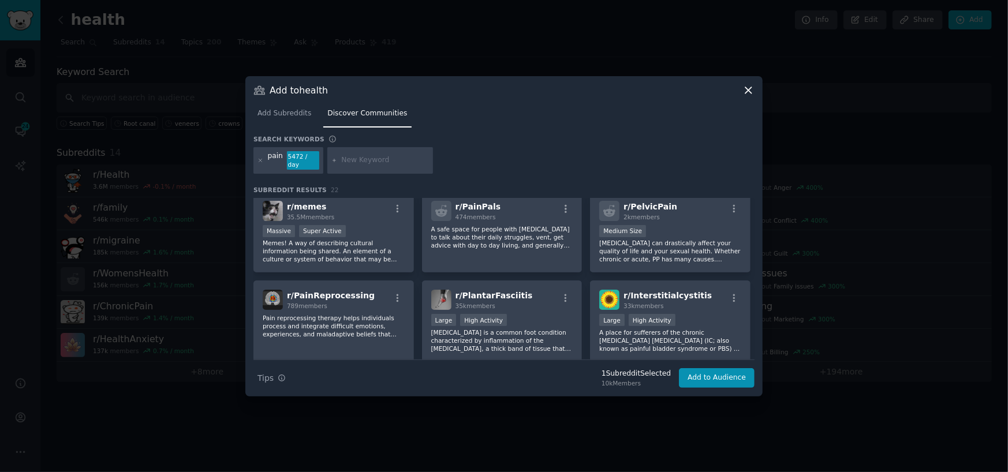
scroll to position [173, 0]
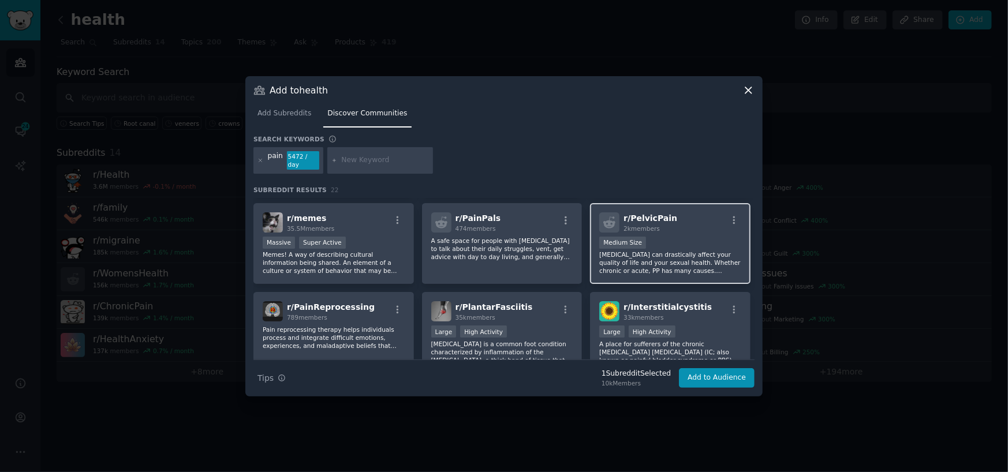
click at [655, 262] on p "[MEDICAL_DATA] can drastically affect your quality of life and your sexual heal…" at bounding box center [671, 263] width 142 height 24
click at [667, 230] on div "r/ PelvicPain 2k members 1000 - 10,000 members Medium Size [MEDICAL_DATA] can d…" at bounding box center [670, 243] width 161 height 81
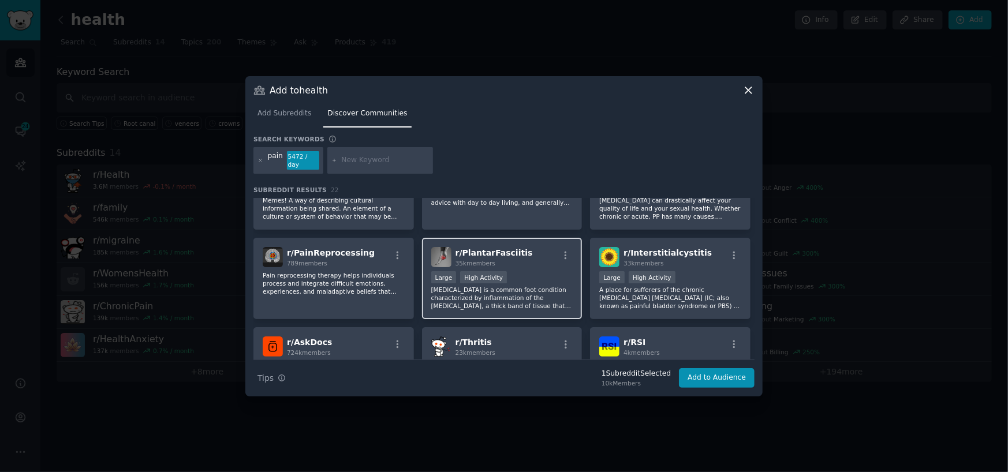
scroll to position [231, 0]
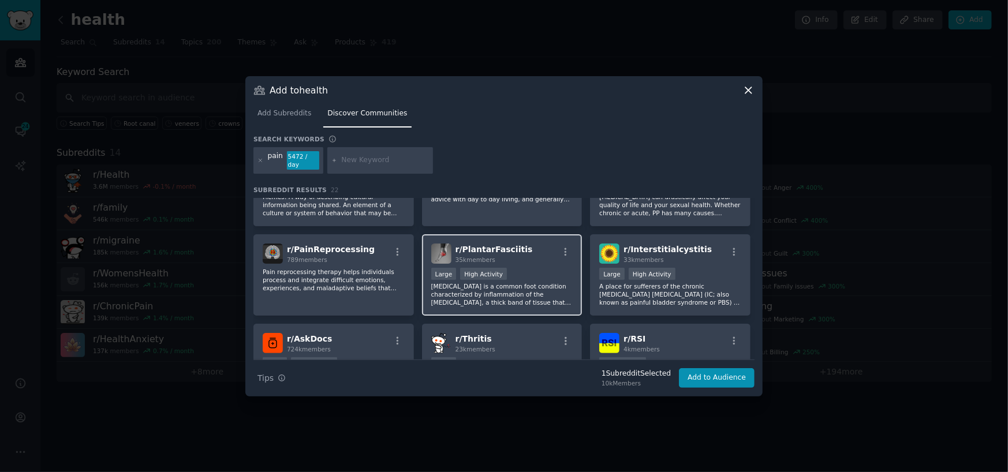
click at [571, 293] on p "[MEDICAL_DATA] is a common foot condition characterized by inflammation of the …" at bounding box center [502, 294] width 142 height 24
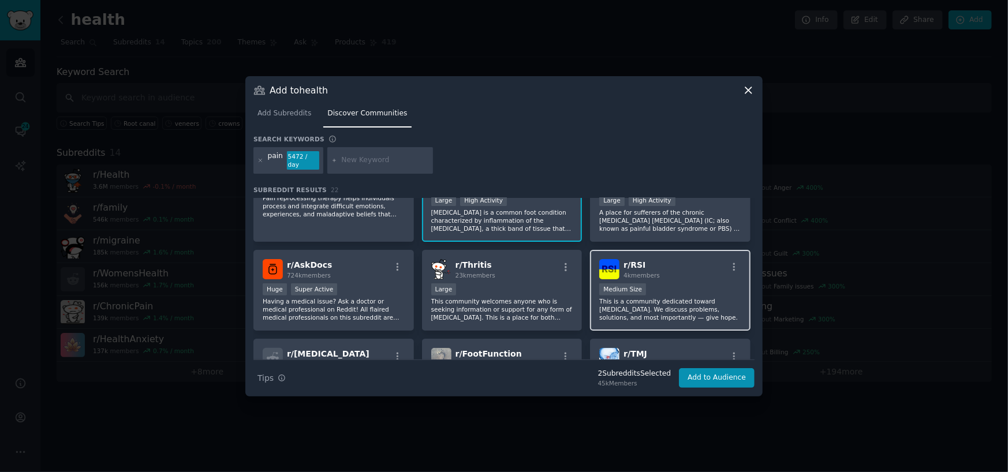
scroll to position [347, 0]
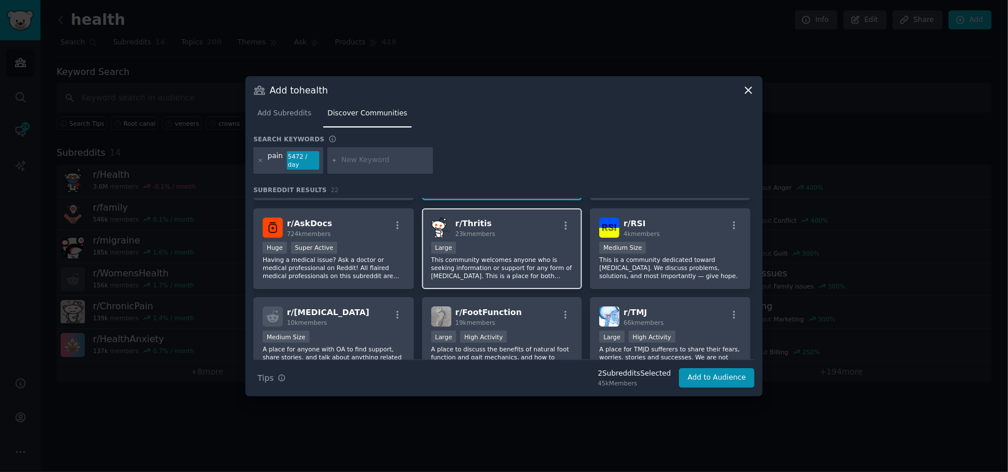
click at [487, 270] on p "This community welcomes anyone who is seeking information or support for any fo…" at bounding box center [502, 268] width 142 height 24
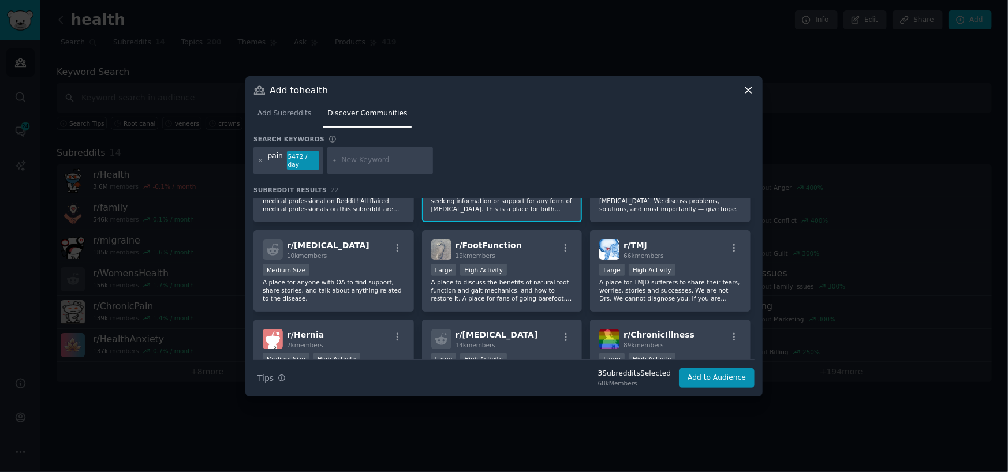
scroll to position [462, 0]
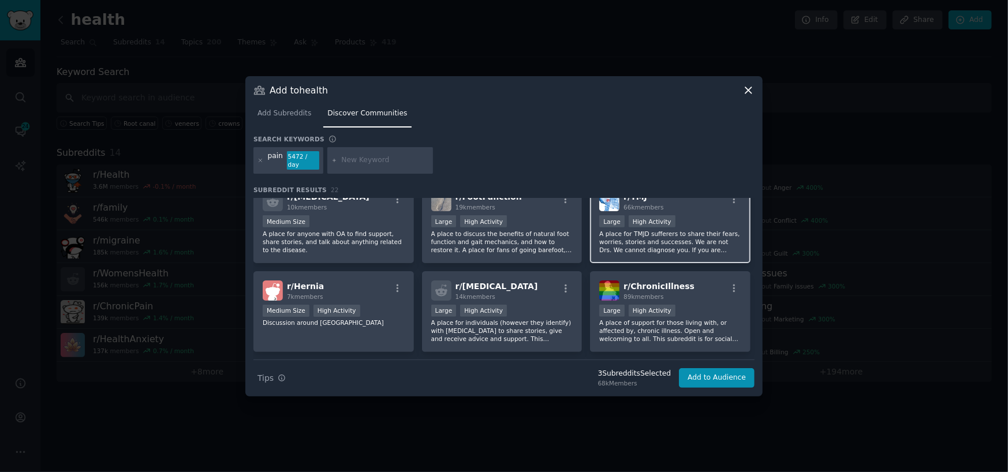
click at [689, 241] on p "A place for TMJD sufferers to share their fears, worries, stories and successes…" at bounding box center [671, 242] width 142 height 24
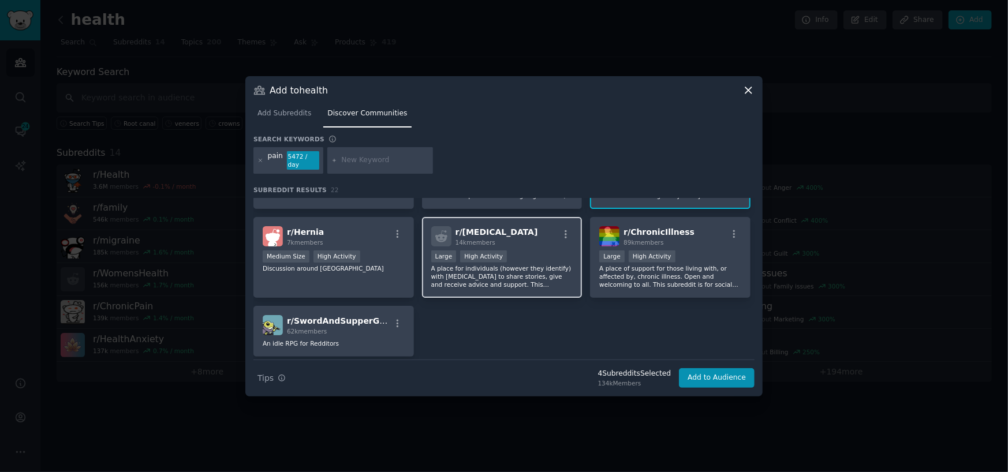
scroll to position [520, 0]
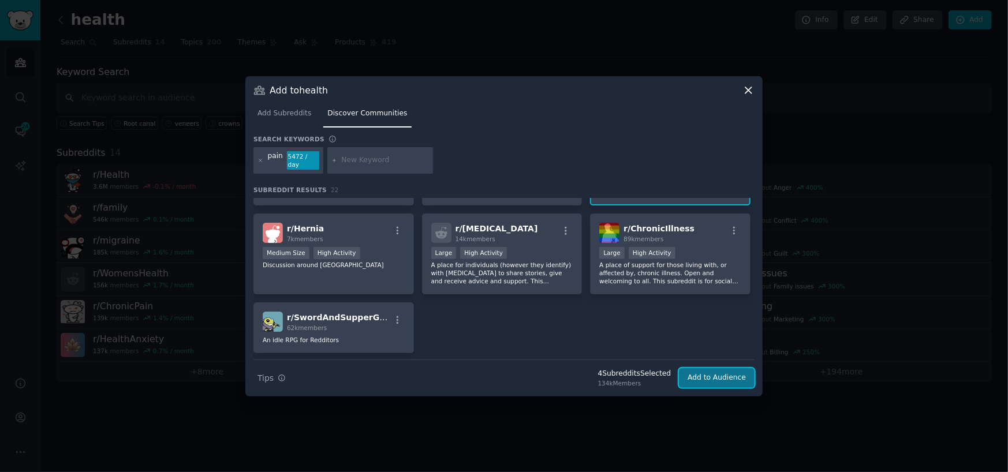
click at [729, 375] on button "Add to Audience" at bounding box center [717, 378] width 76 height 20
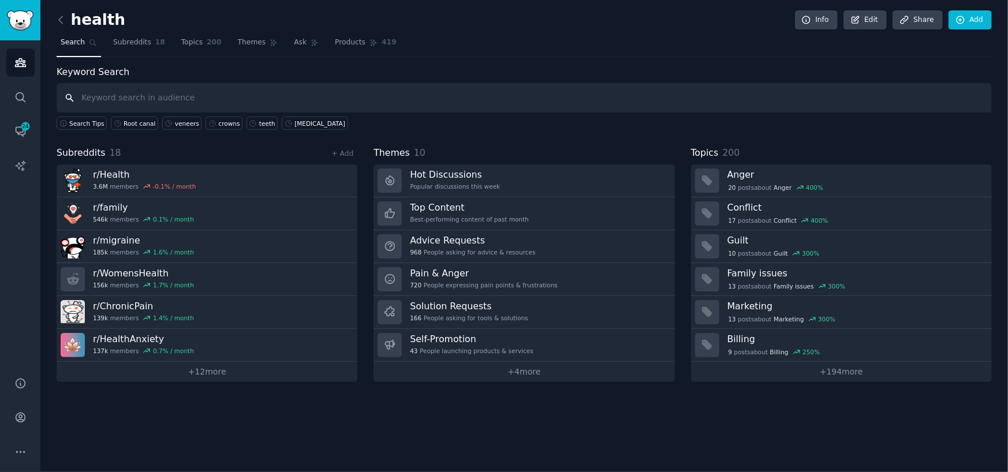
click at [230, 91] on input "text" at bounding box center [525, 97] width 936 height 29
type input "pain"
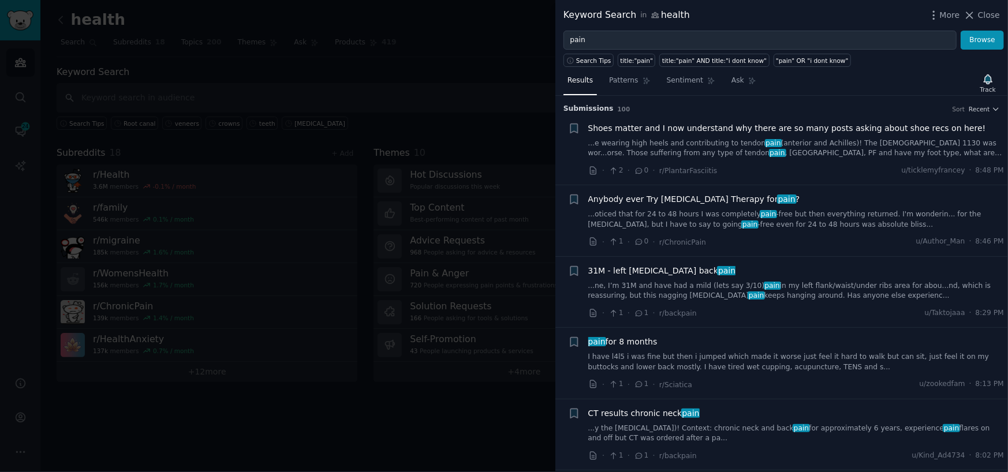
click at [744, 224] on link "...oticed that for 24 to 48 hours I was completely pain -free but then everythi…" at bounding box center [797, 220] width 416 height 20
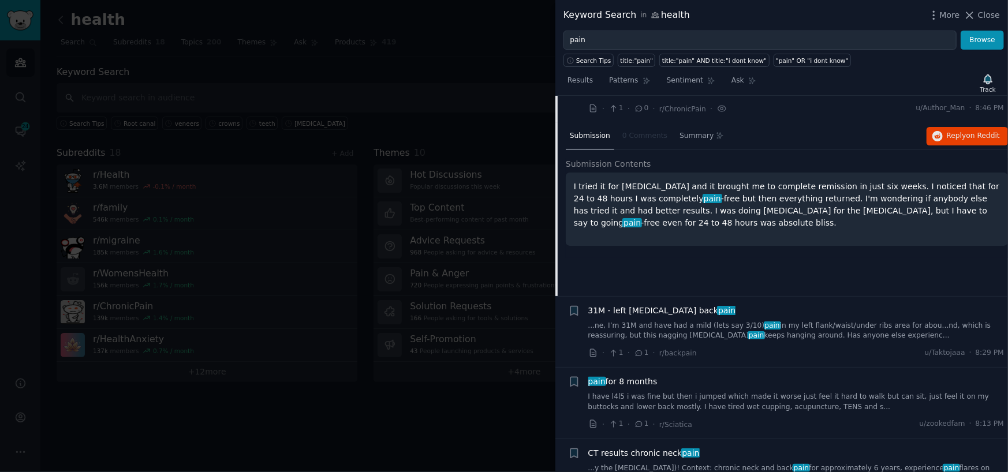
scroll to position [173, 0]
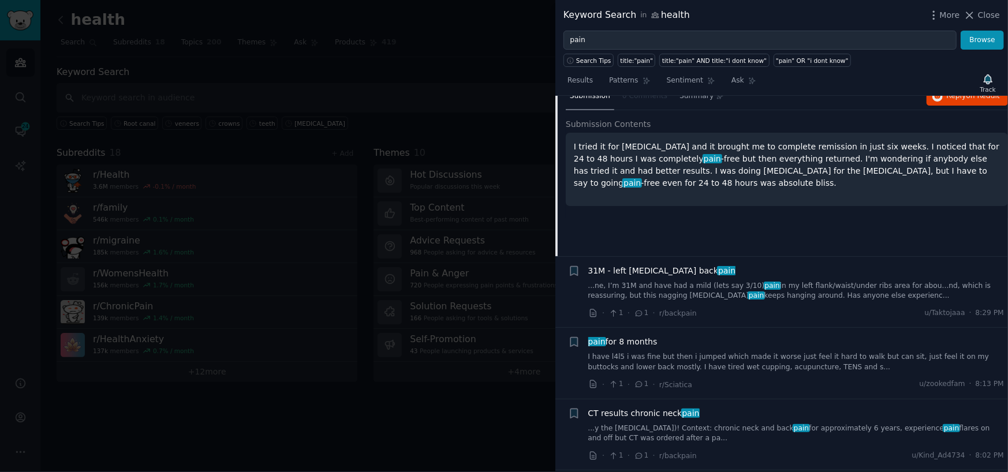
click at [773, 303] on div "31M - left [MEDICAL_DATA] back pain ...ne, I’m 31M and have had a mild (lets sa…" at bounding box center [797, 292] width 416 height 55
drag, startPoint x: 749, startPoint y: 318, endPoint x: 632, endPoint y: 238, distance: 141.1
click at [632, 238] on div "Submission 0 Comments Summary Reply on Reddit Submission Contents I tried it fo…" at bounding box center [787, 169] width 442 height 173
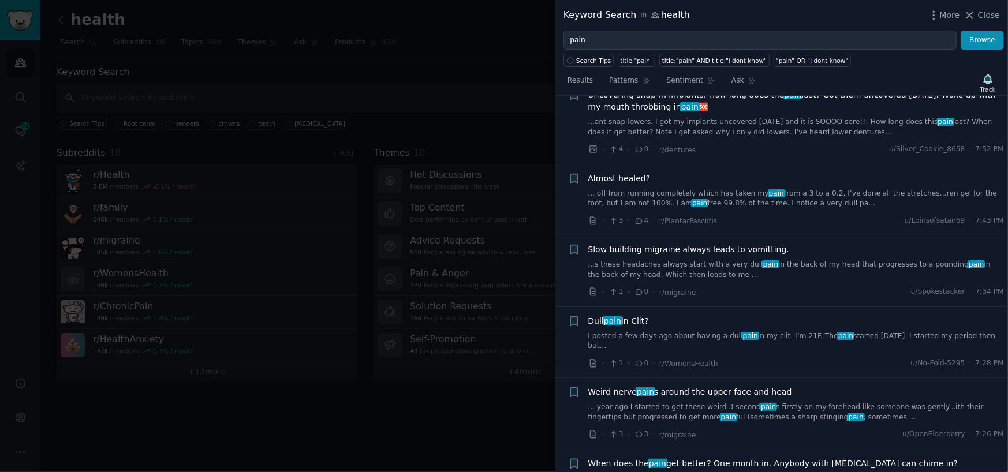
scroll to position [578, 0]
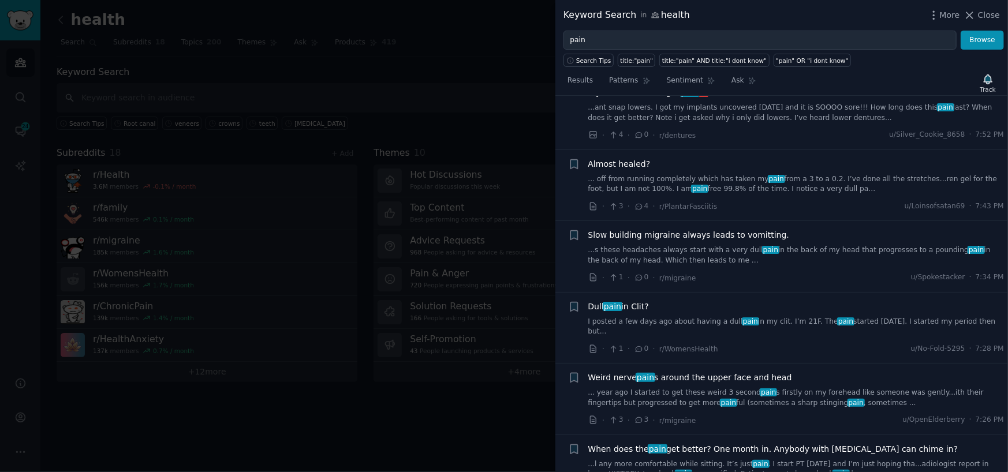
click at [700, 195] on div "Almost healed? ... off from running completely which has taken my pain from a 3…" at bounding box center [797, 185] width 416 height 55
click at [697, 180] on link "... off from running completely which has taken my pain from a 3 to a 0.2. I’ve…" at bounding box center [797, 184] width 416 height 20
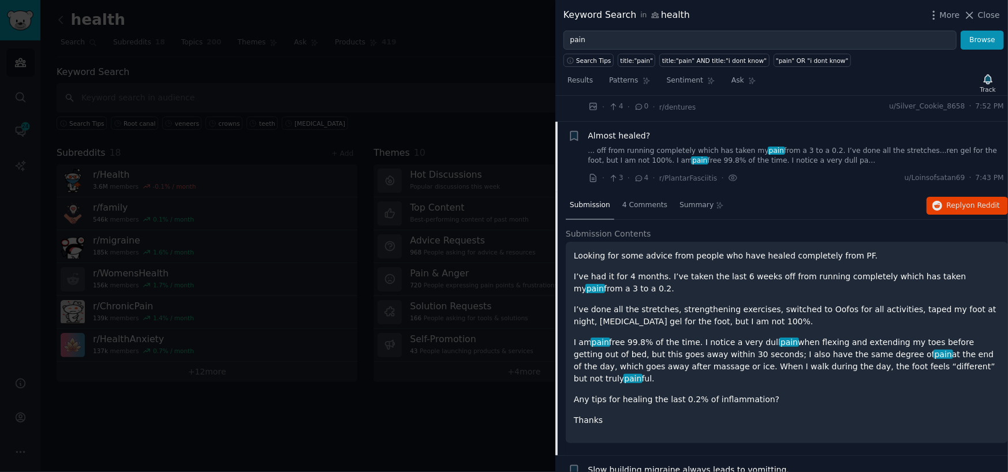
scroll to position [400, 0]
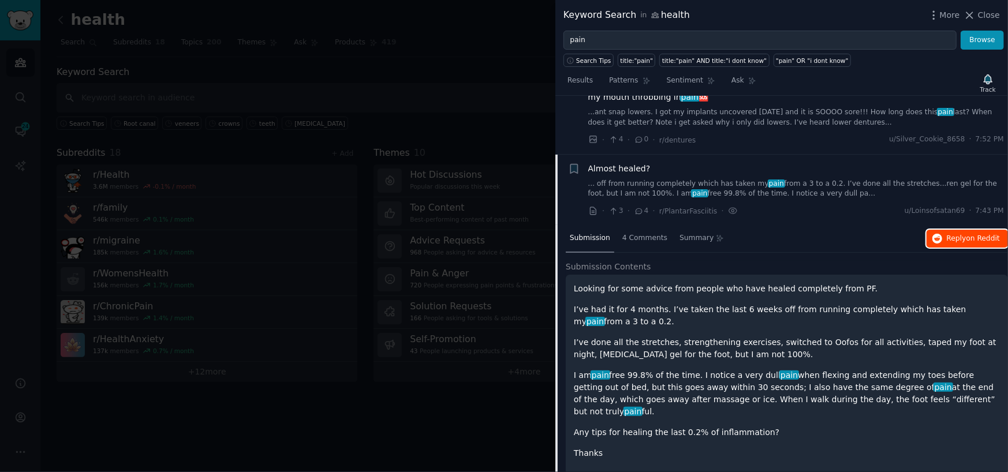
click at [958, 237] on span "Reply on Reddit" at bounding box center [973, 239] width 53 height 10
click at [479, 57] on div at bounding box center [504, 236] width 1008 height 472
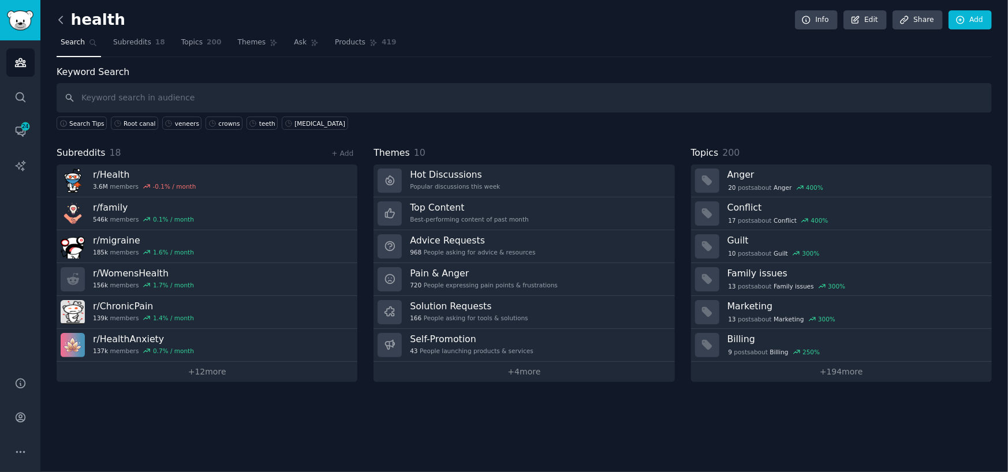
click at [57, 24] on icon at bounding box center [61, 20] width 12 height 12
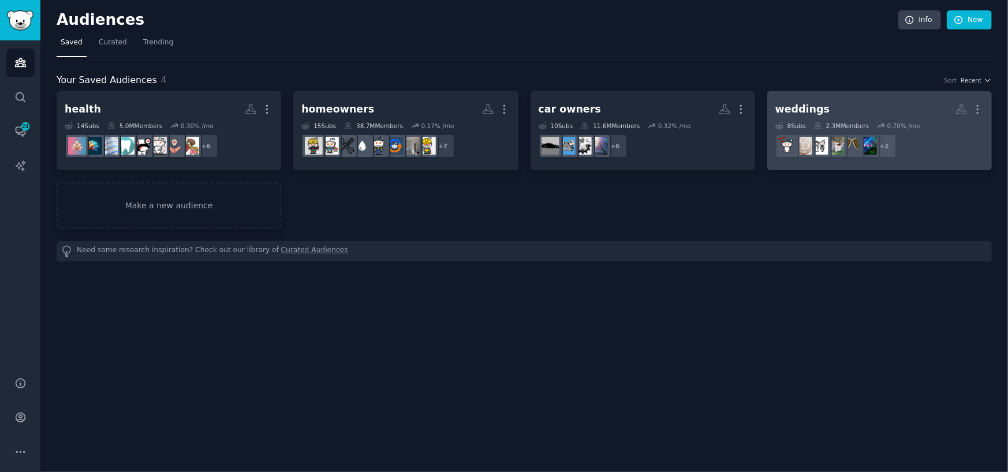
click at [773, 113] on link "weddings More 8 Sub s 2.3M Members 0.70 % /mo + 2" at bounding box center [880, 130] width 225 height 79
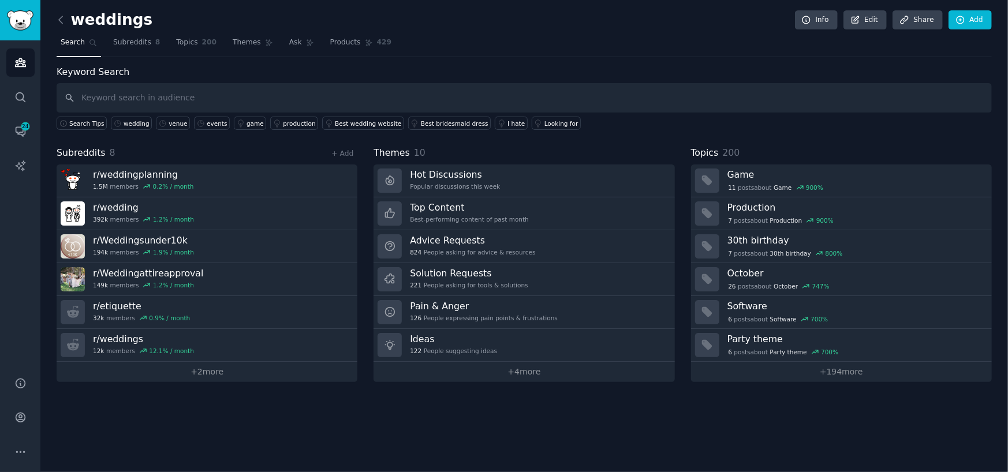
click at [234, 96] on input "text" at bounding box center [525, 97] width 936 height 29
type input "reception"
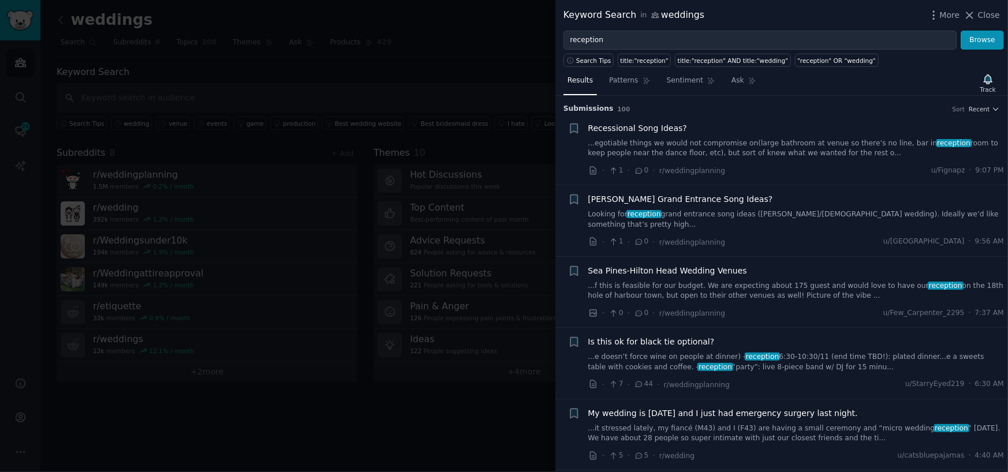
click at [707, 355] on link "...e doesn’t force wine on people at dinner) - reception 6:30-10:30/11 (end tim…" at bounding box center [797, 362] width 416 height 20
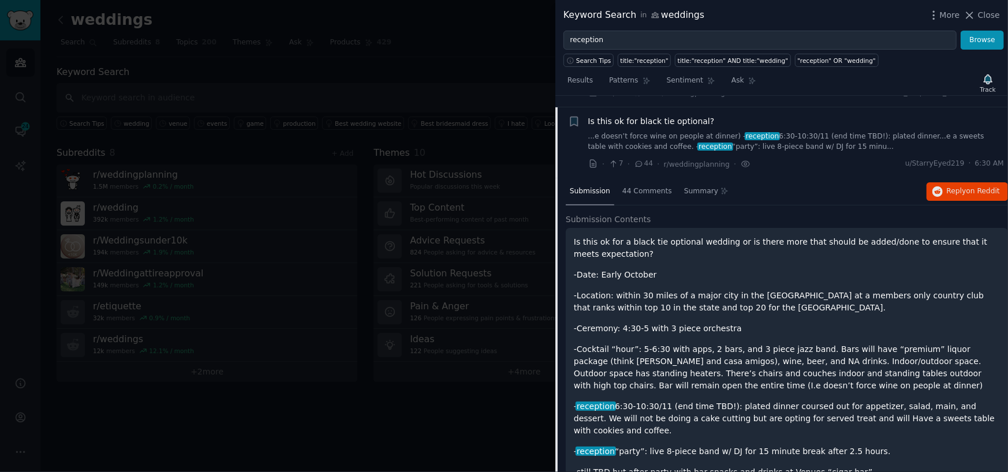
scroll to position [222, 0]
click at [950, 185] on span "Reply on Reddit" at bounding box center [973, 190] width 53 height 10
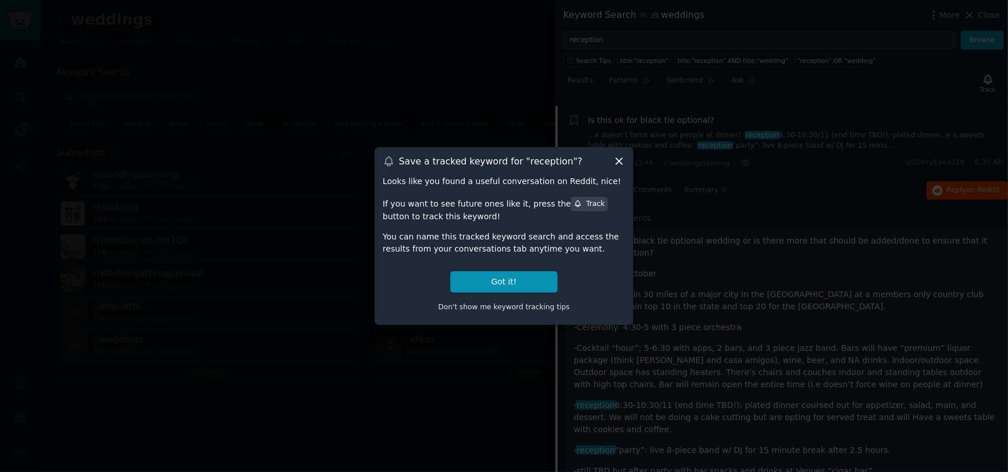
click at [617, 162] on icon at bounding box center [619, 161] width 12 height 12
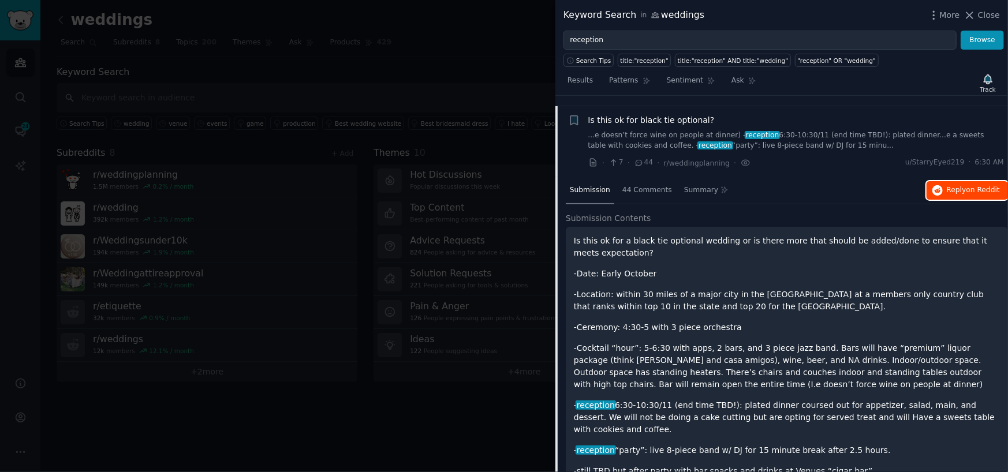
click at [965, 185] on span "Reply on Reddit" at bounding box center [973, 190] width 53 height 10
click at [692, 363] on p "-Cocktail “hour”: 5-6:30 with apps, 2 bars, and 3 piece jazz band. Bars will ha…" at bounding box center [787, 366] width 426 height 49
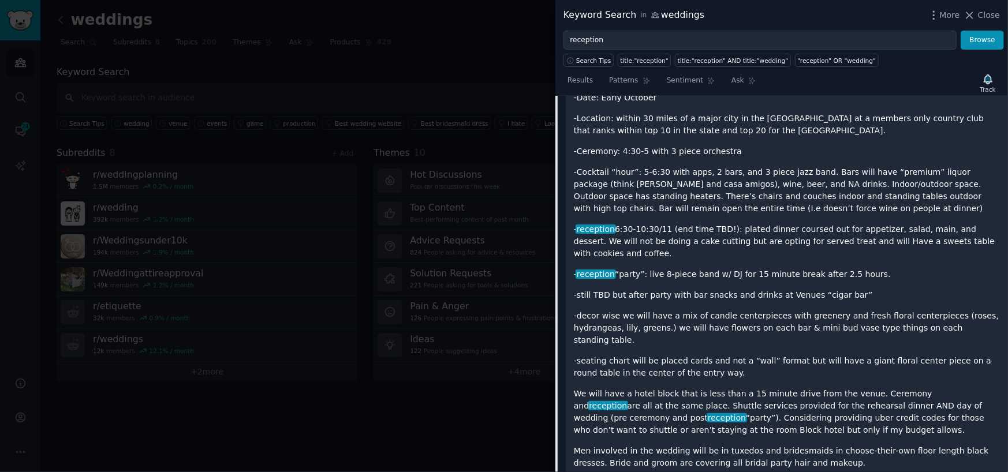
scroll to position [337, 0]
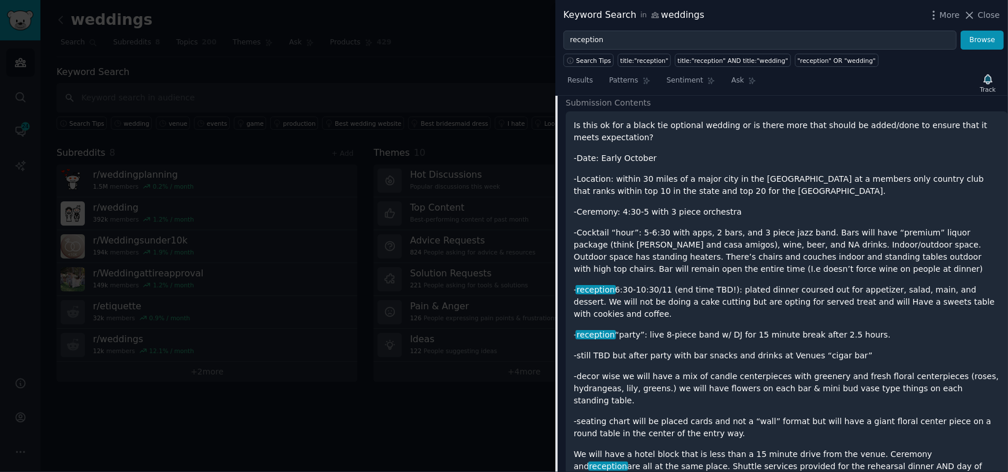
click at [370, 74] on div at bounding box center [504, 236] width 1008 height 472
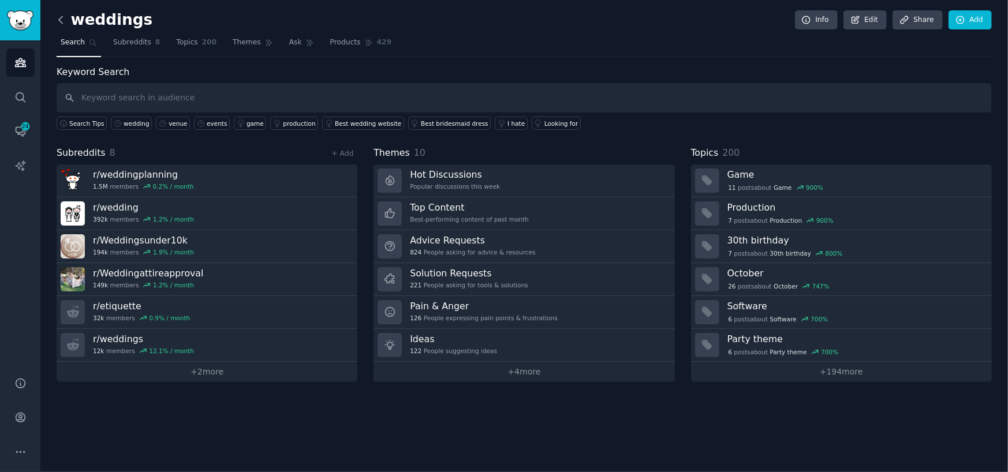
click at [64, 17] on icon at bounding box center [61, 20] width 12 height 12
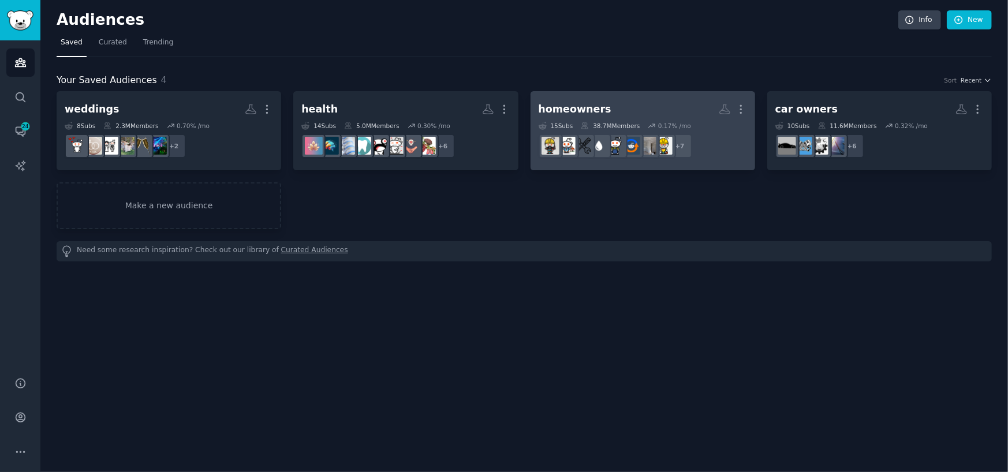
click at [594, 97] on link "homeowners More 15 Sub s 38.7M Members 0.17 % /mo + 7" at bounding box center [643, 130] width 225 height 79
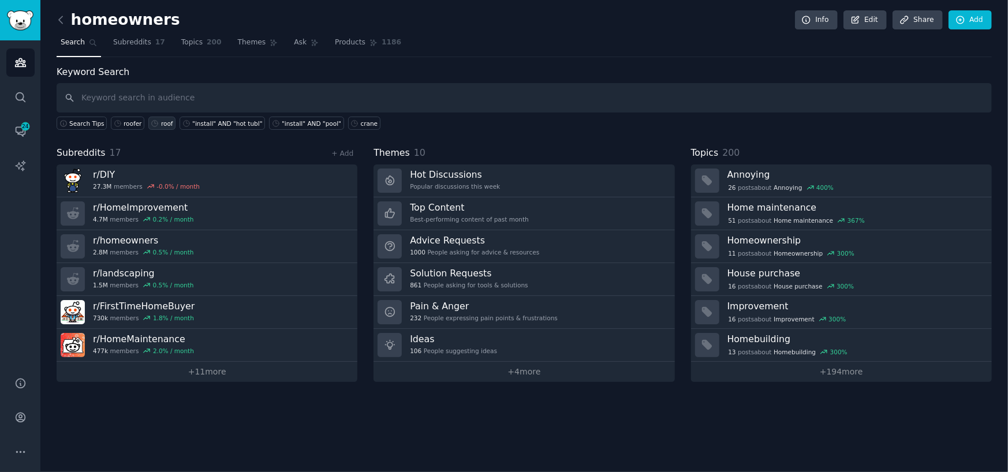
click at [161, 120] on div "roof" at bounding box center [167, 124] width 12 height 8
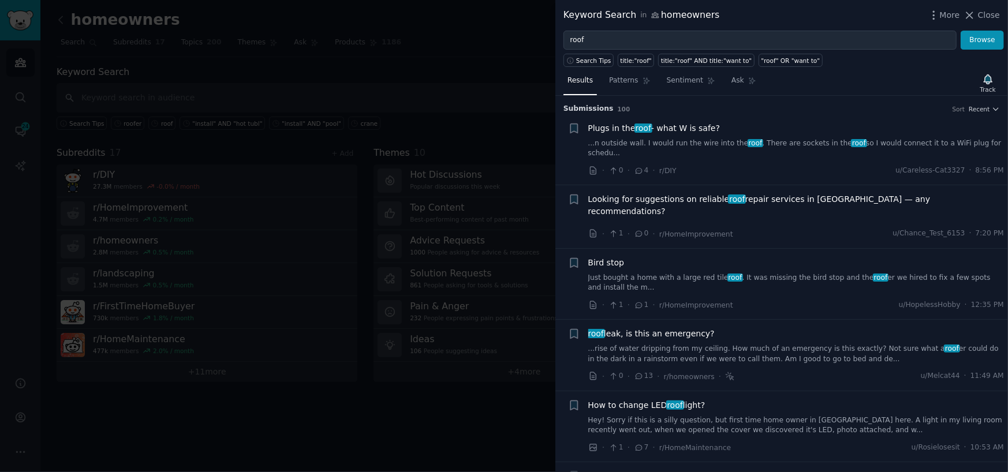
click at [764, 142] on link "...n outside wall. I would run the wire into the roof . There are sockets in th…" at bounding box center [797, 149] width 416 height 20
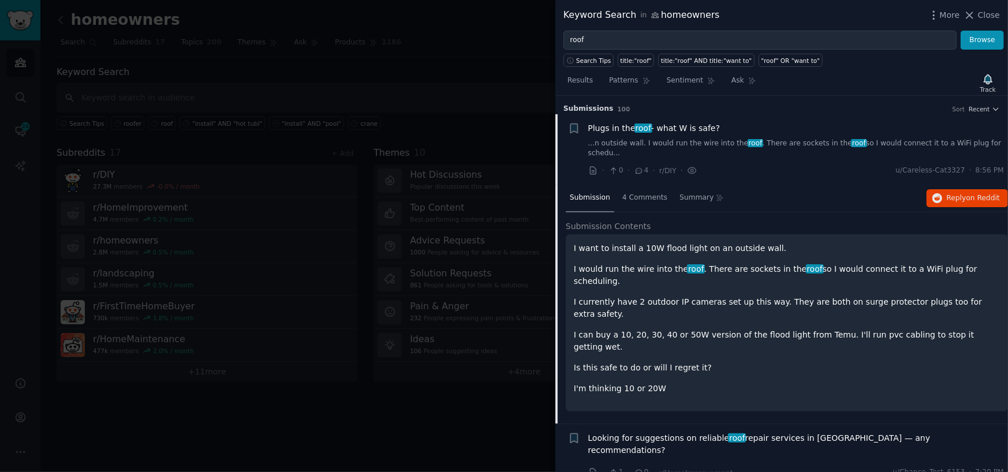
scroll to position [18, 0]
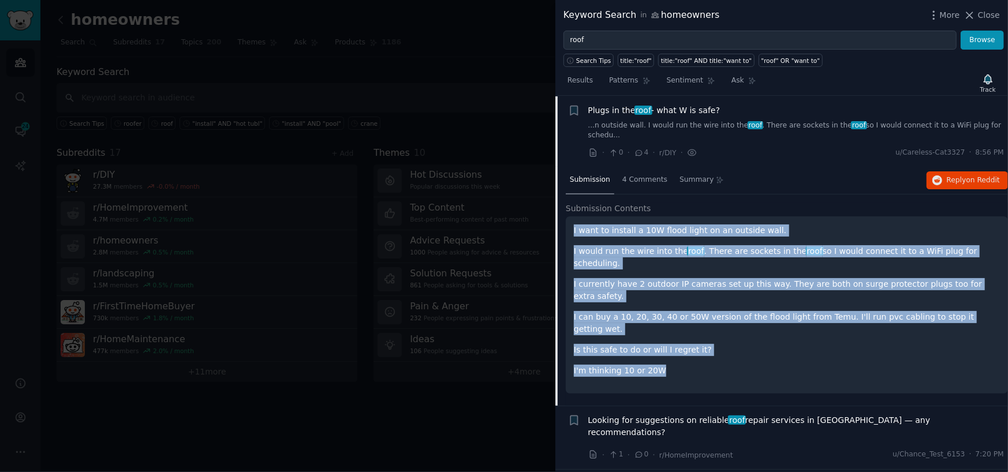
drag, startPoint x: 664, startPoint y: 329, endPoint x: 572, endPoint y: 215, distance: 145.8
click at [572, 217] on div "I want to install a 10W flood light on an outside wall. I would run the wire in…" at bounding box center [787, 305] width 442 height 177
copy div "I want to install a 10W flood light on an outside wall. I would run the wire in…"
click at [943, 176] on button "Reply on Reddit" at bounding box center [967, 181] width 81 height 18
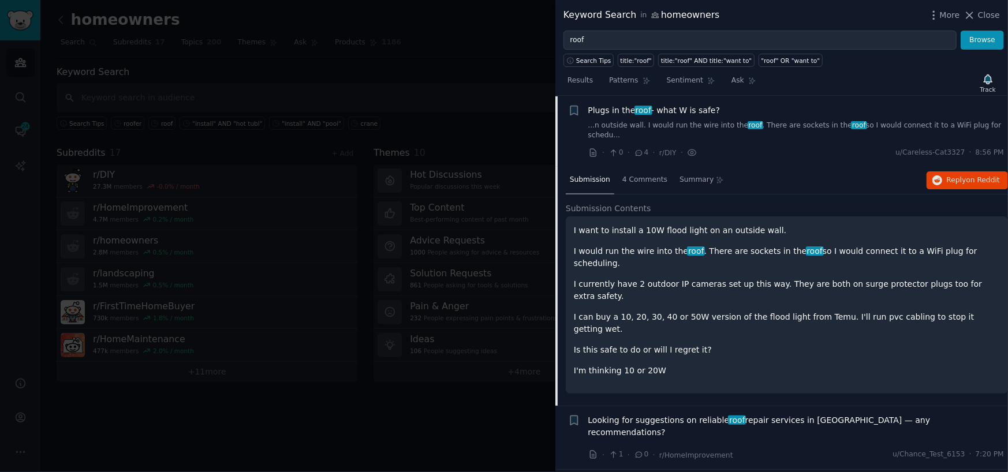
click at [273, 73] on div at bounding box center [504, 236] width 1008 height 472
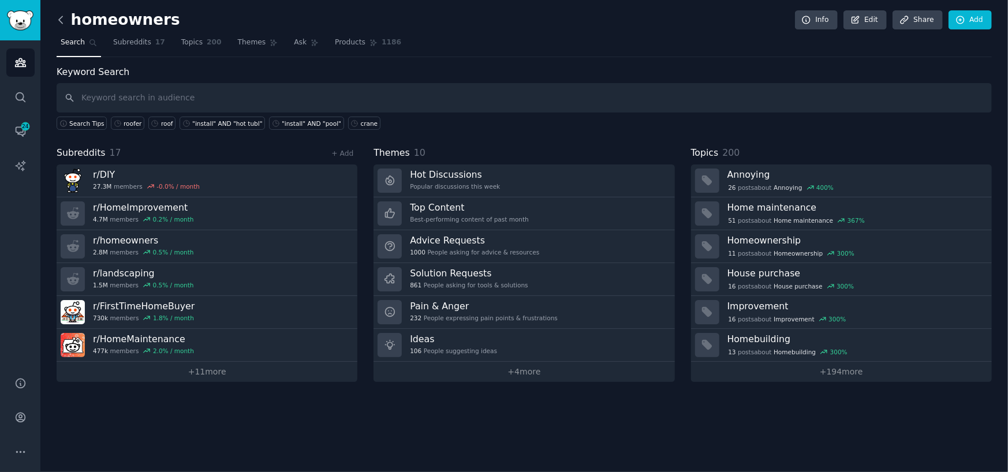
click at [65, 17] on icon at bounding box center [61, 20] width 12 height 12
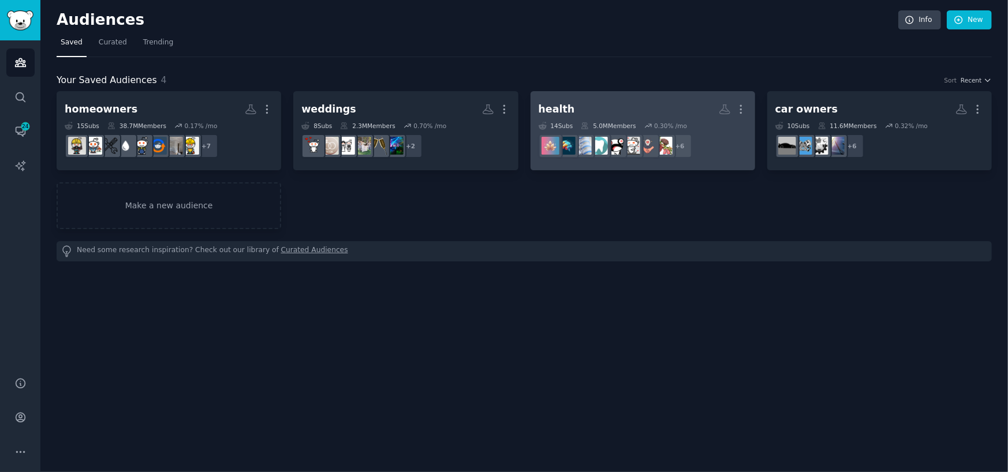
click at [624, 112] on h2 "health More" at bounding box center [643, 109] width 208 height 20
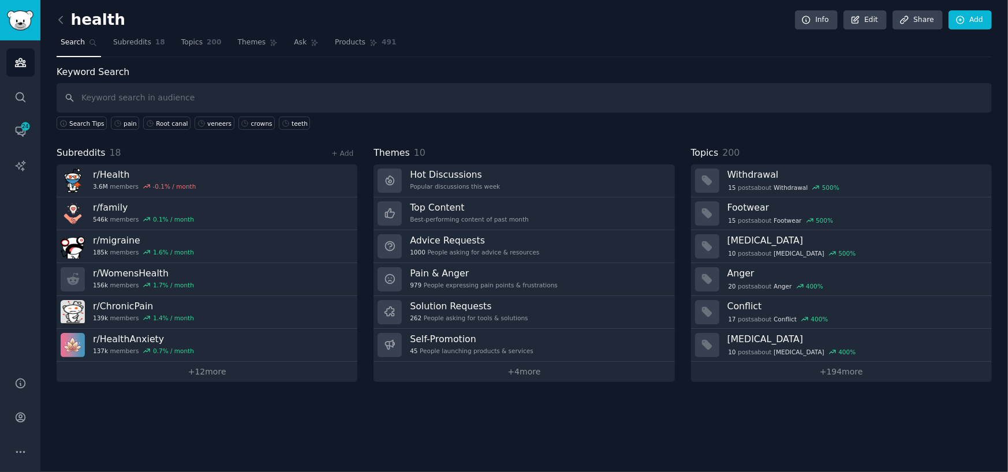
click at [259, 435] on div "health Info Edit Share Add Search Subreddits 18 Topics 200 Themes Ask Products …" at bounding box center [524, 236] width 968 height 472
click at [126, 101] on input "text" at bounding box center [525, 97] width 936 height 29
type input ""kids" AND "dentist""
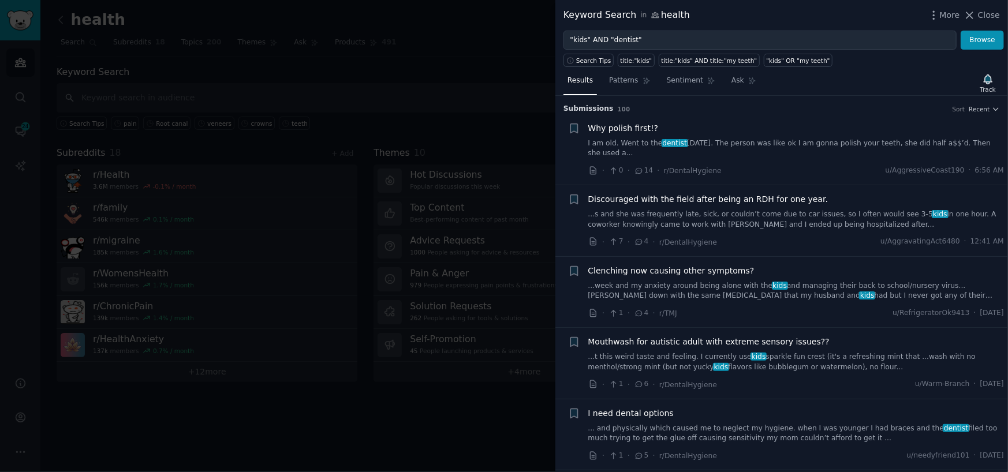
click at [627, 139] on link "I am old. Went to the dentist [DATE]. The person was like ok I am gonna polish …" at bounding box center [797, 149] width 416 height 20
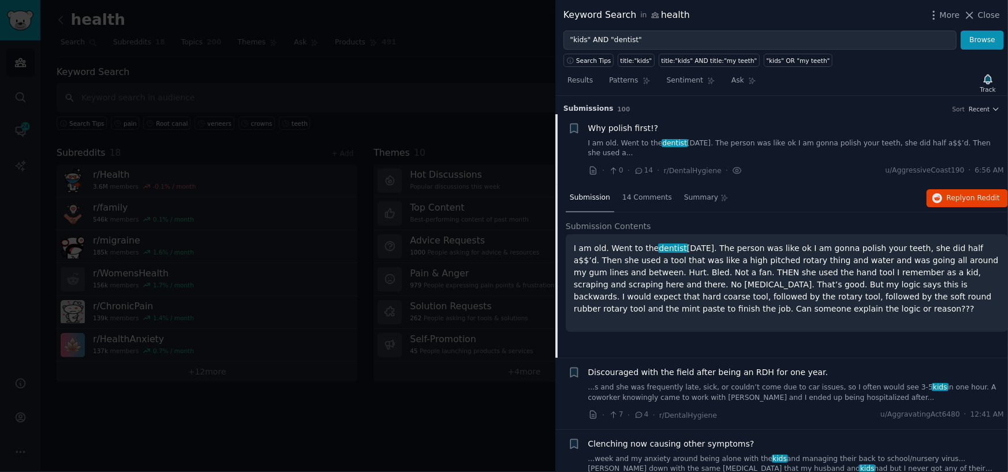
scroll to position [18, 0]
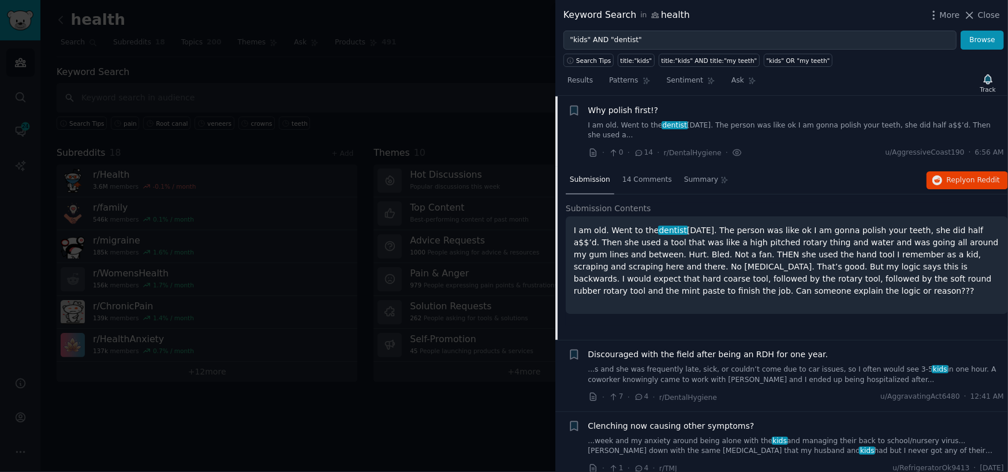
click at [314, 435] on div at bounding box center [504, 236] width 1008 height 472
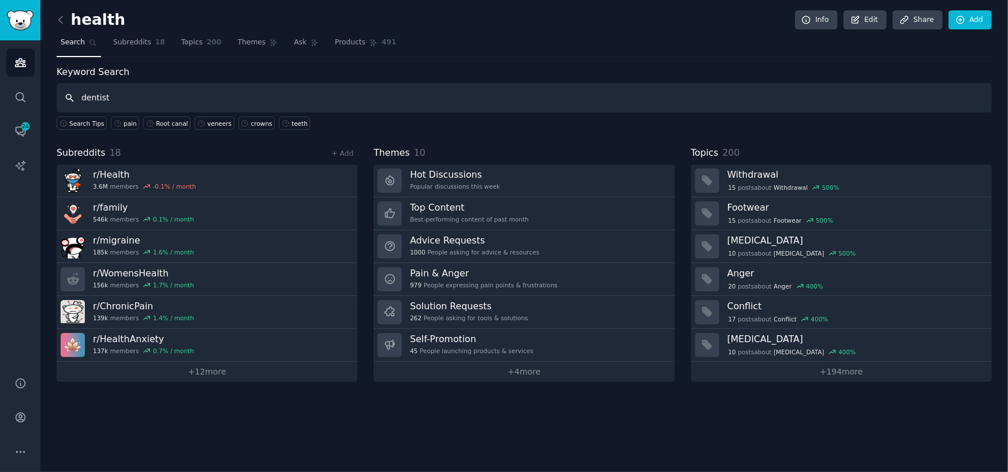
type input "dentist"
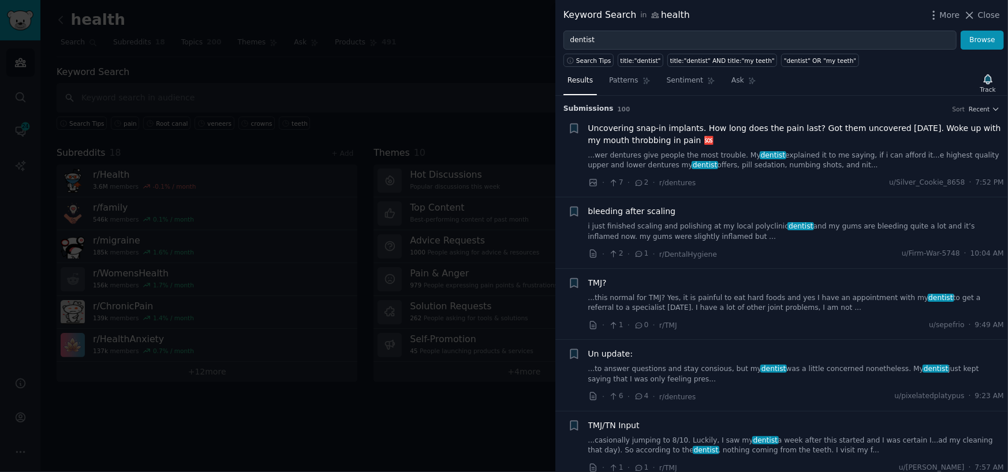
click at [609, 226] on link "i just finished scaling and polishing at my local polyclinic dentist and my gum…" at bounding box center [797, 232] width 416 height 20
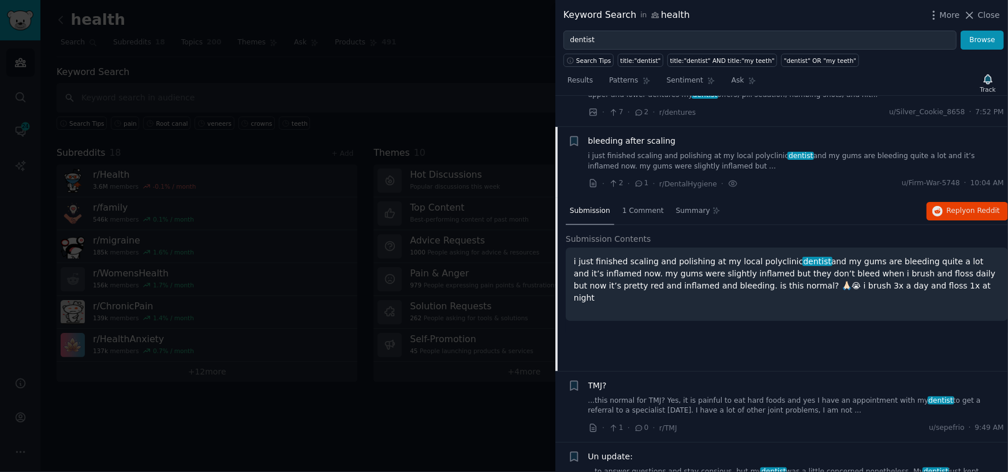
scroll to position [101, 0]
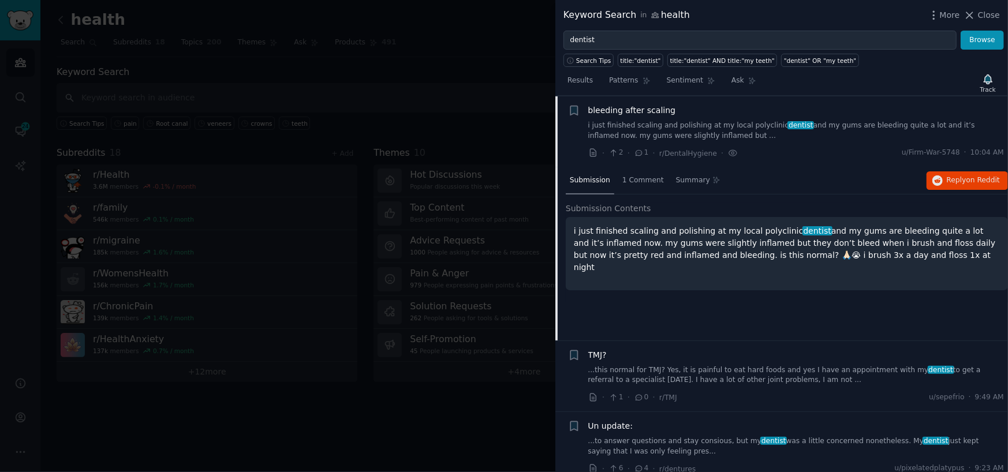
click at [702, 378] on link "...this normal for TMJ? Yes, it is painful to eat hard foods and yes I have an …" at bounding box center [797, 376] width 416 height 20
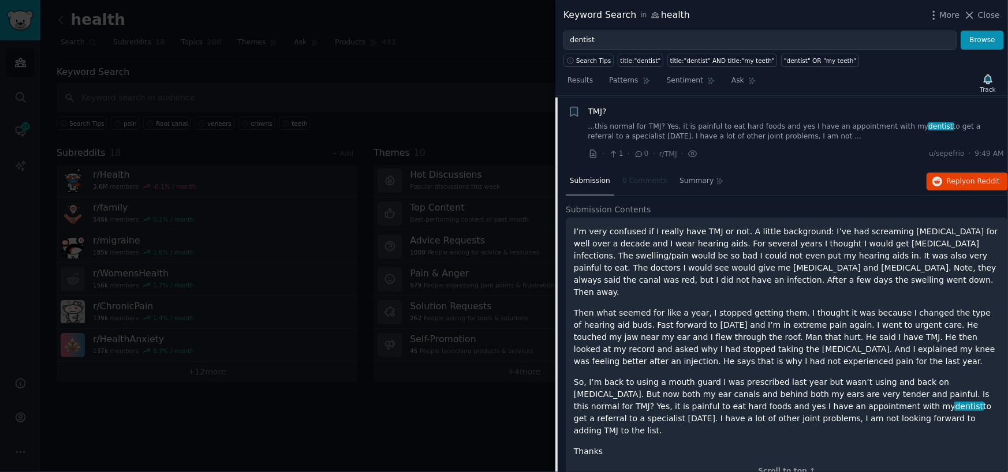
scroll to position [173, 0]
click at [416, 409] on div at bounding box center [504, 236] width 1008 height 472
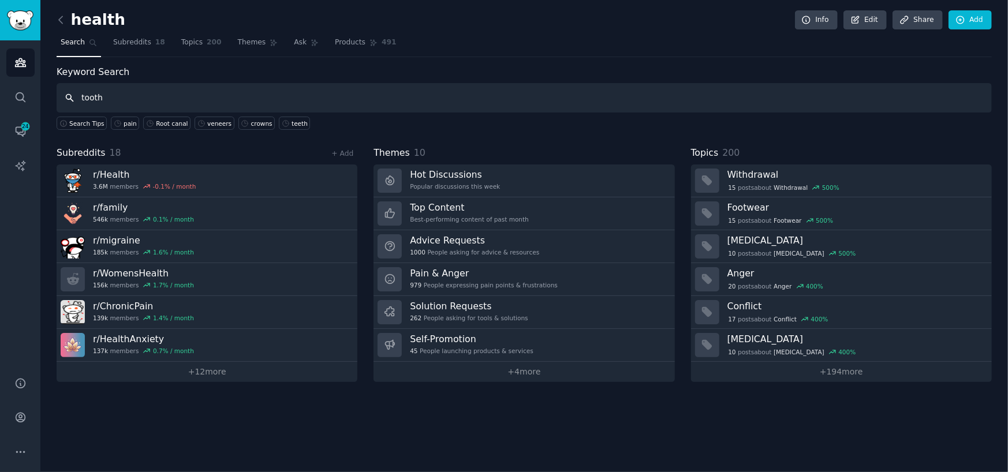
type input "tooth"
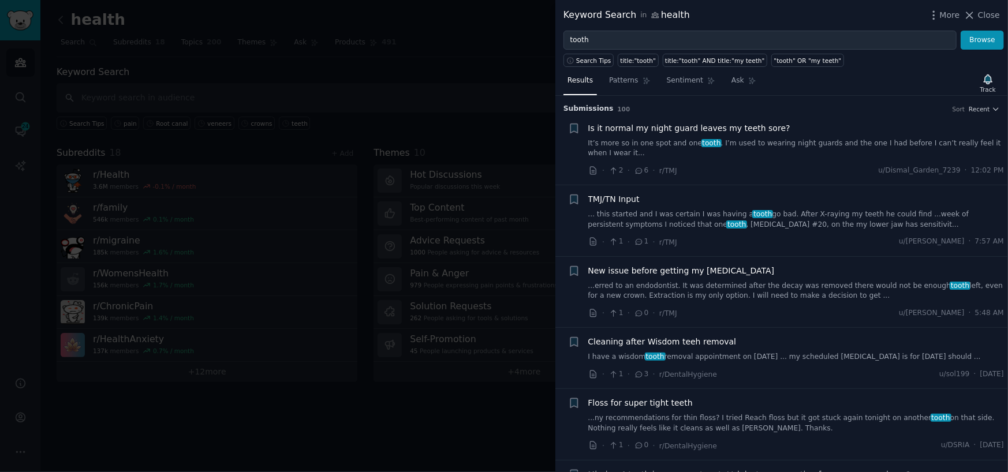
click at [783, 146] on link "It’s more so in one spot and one tooth . I’m used to wearing night guards and t…" at bounding box center [797, 149] width 416 height 20
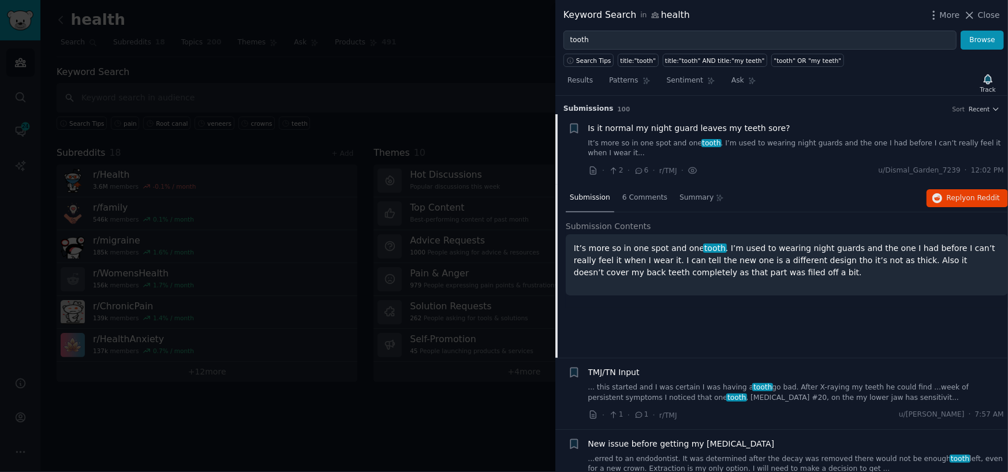
scroll to position [18, 0]
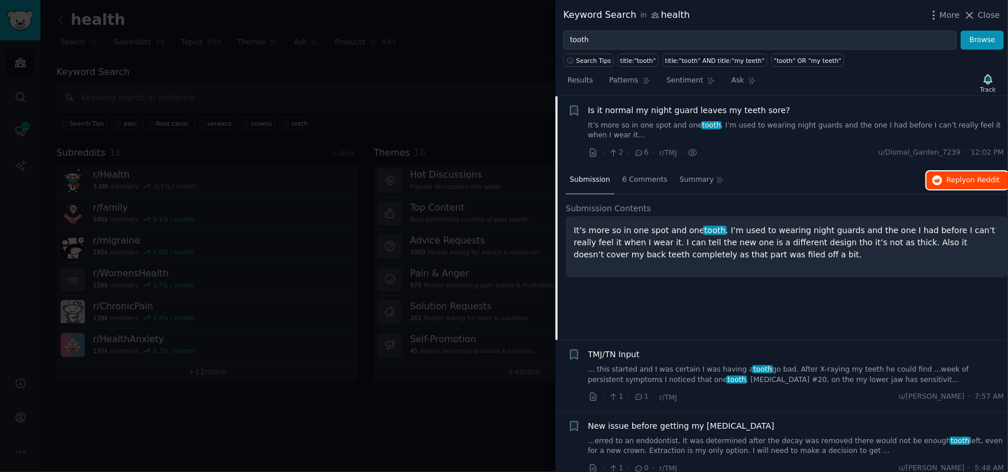
click at [940, 178] on icon "button" at bounding box center [938, 181] width 10 height 10
